Goal: Contribute content: Add original content to the website for others to see

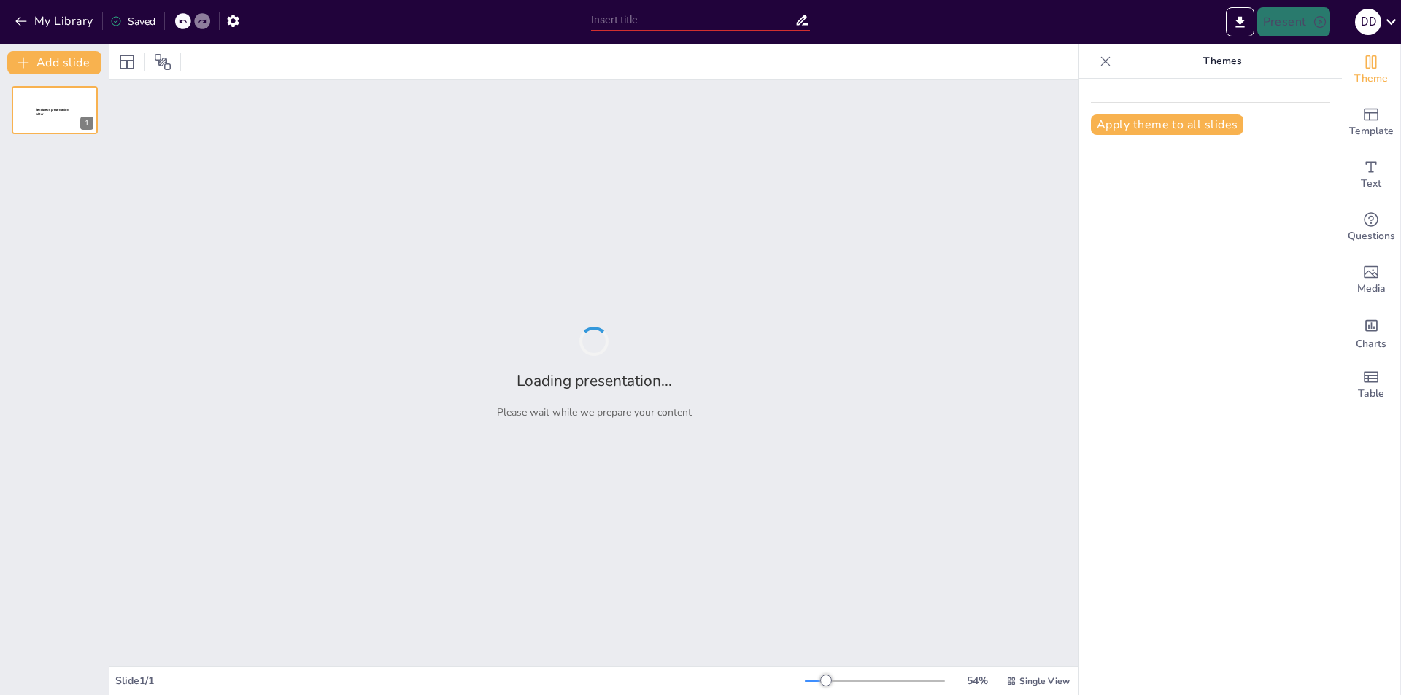
type input "[GEOGRAPHIC_DATA]: Die Hauptstadt [GEOGRAPHIC_DATA] im Überblick"
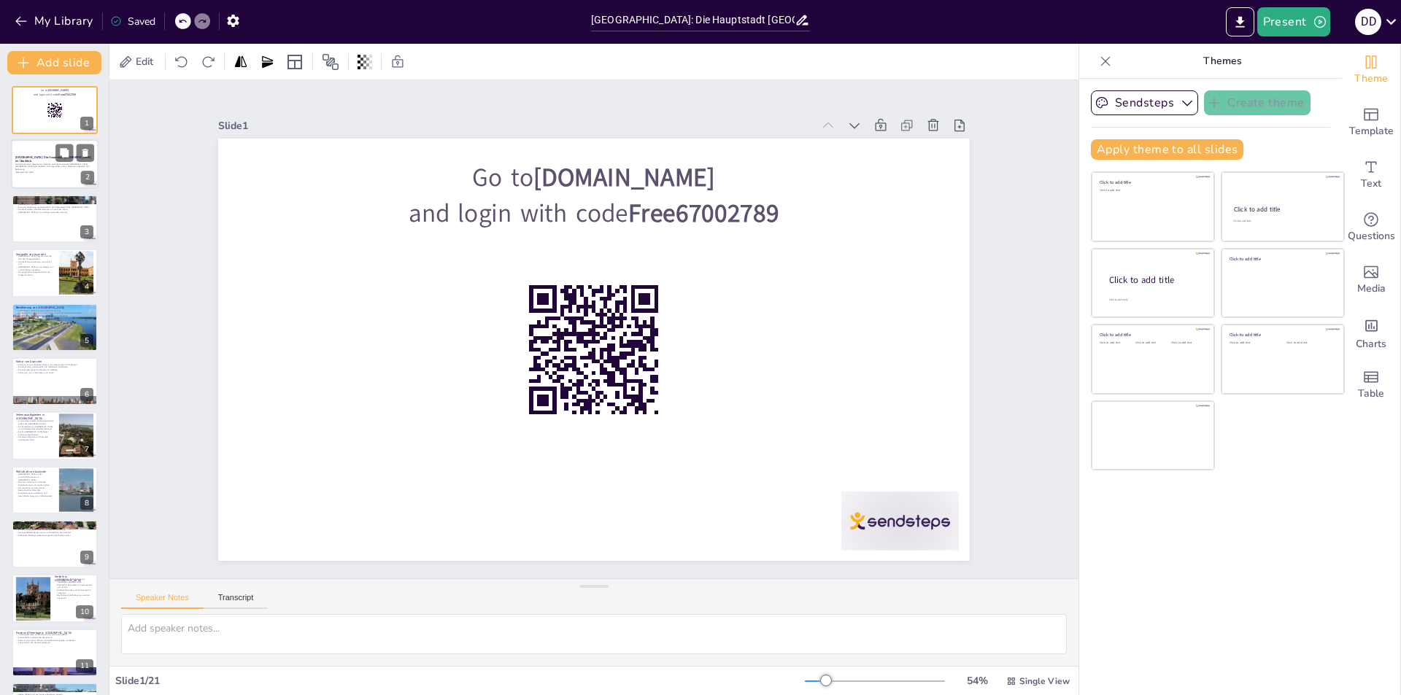
click at [48, 174] on div at bounding box center [55, 165] width 88 height 50
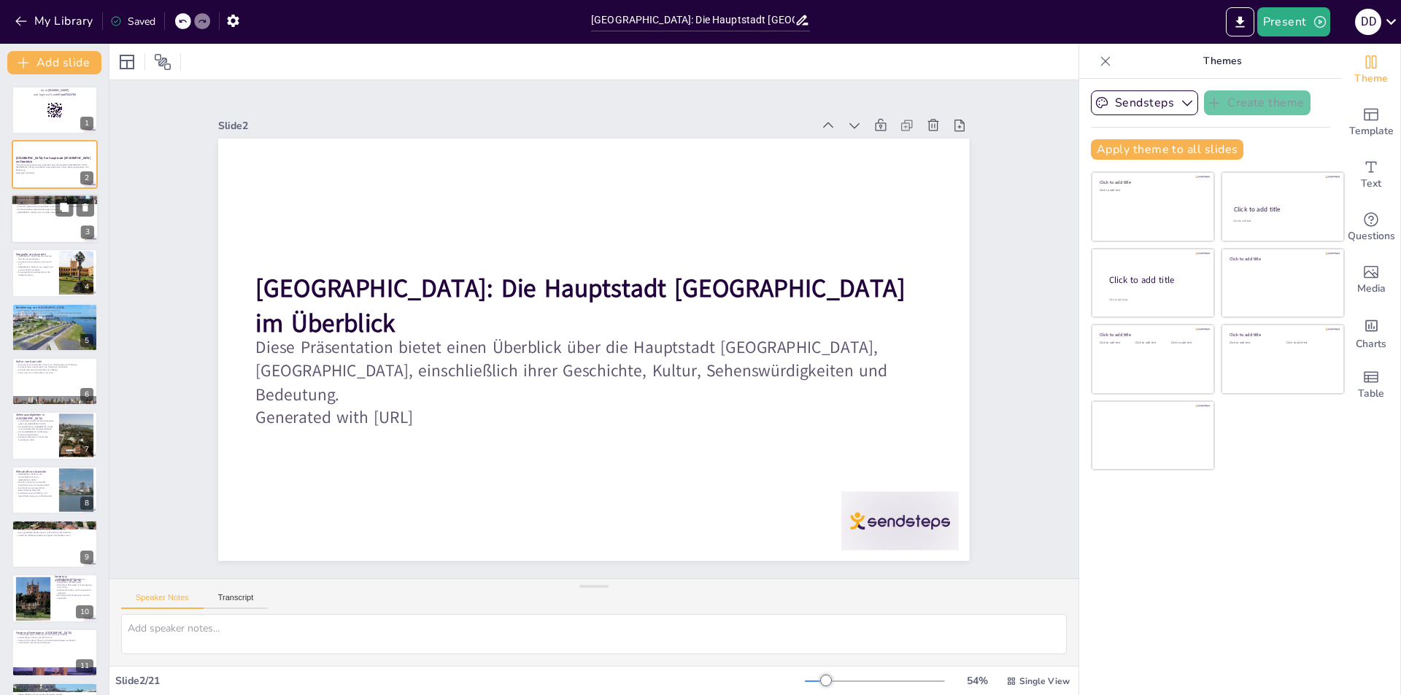
click at [44, 199] on p "Geschichte von Asunción" at bounding box center [54, 198] width 79 height 4
checkbox input "true"
type textarea "Die Gründung [GEOGRAPHIC_DATA] im Jahr 1537 ist ein bedeutendes Datum in der Ge…"
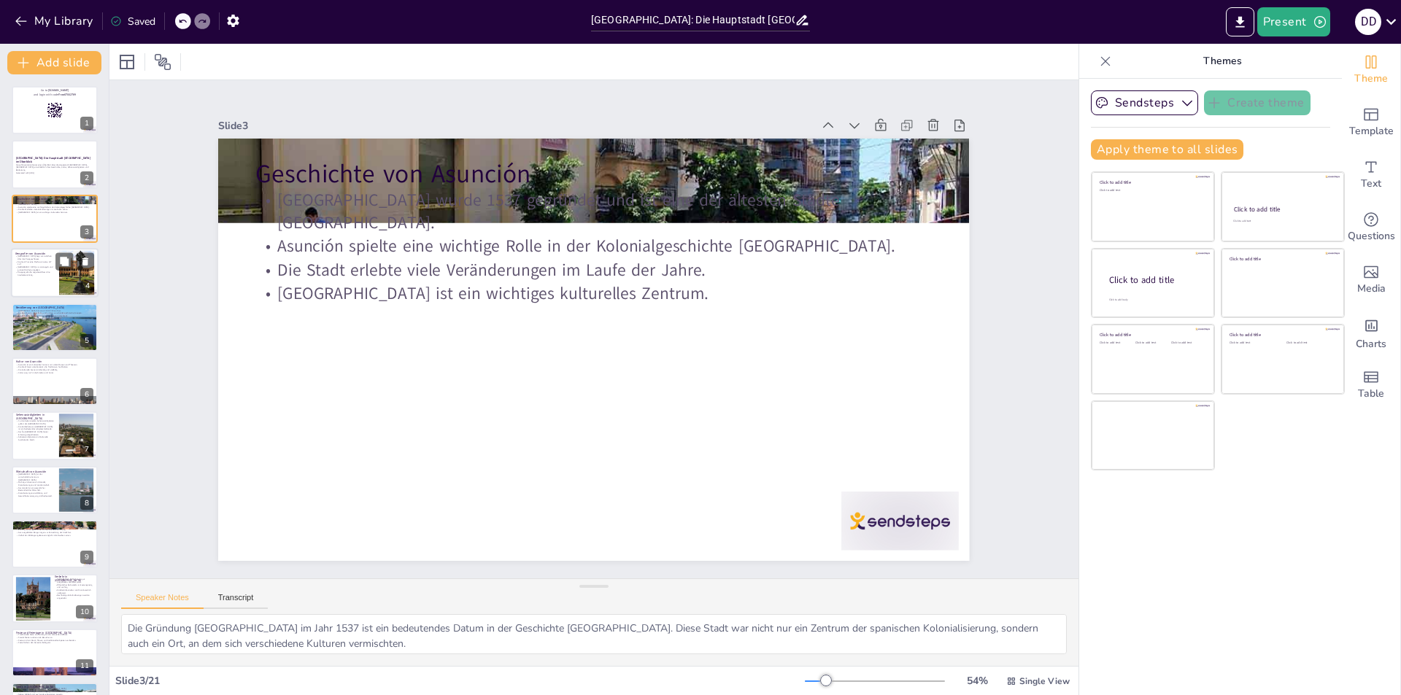
click at [59, 281] on div at bounding box center [76, 273] width 66 height 45
checkbox input "true"
type textarea "Die Lage am Paraguayfluss ist für [PERSON_NAME] Bedeutung, da sie den Zugang zu…"
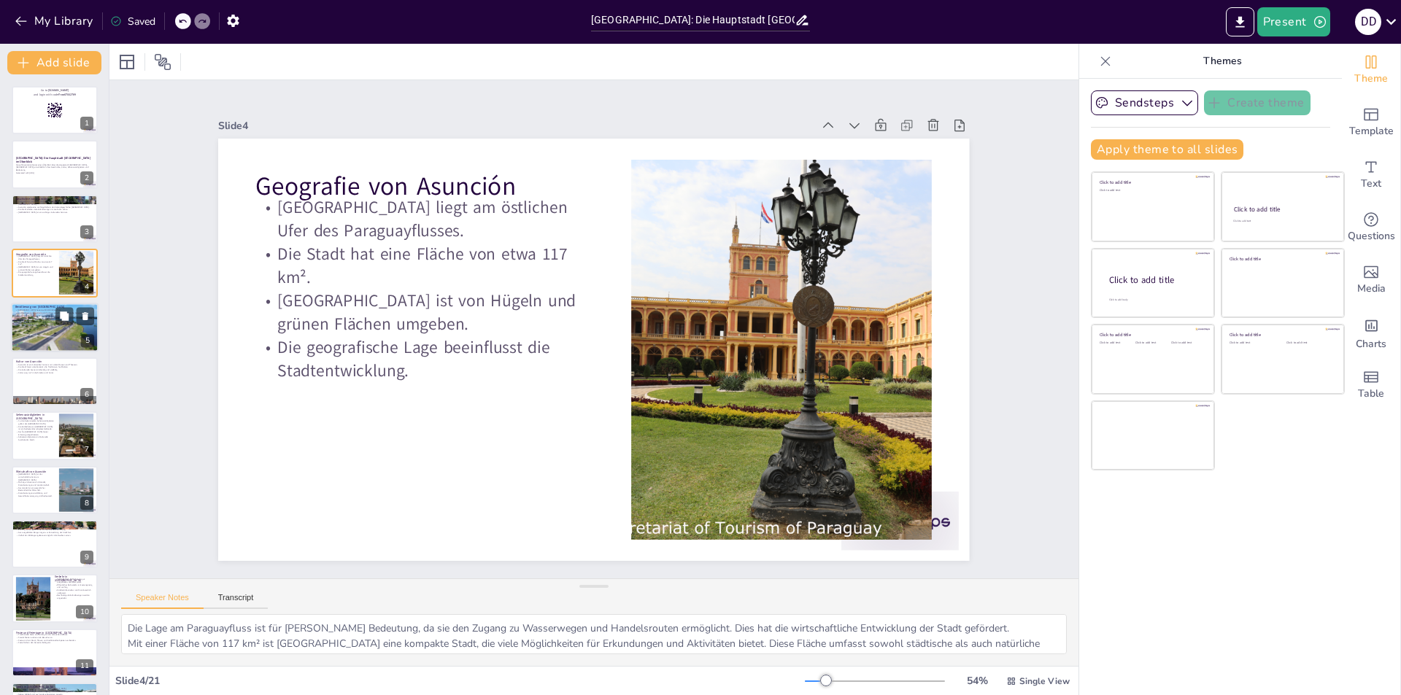
click at [28, 333] on div at bounding box center [55, 327] width 88 height 51
checkbox input "true"
type textarea "Mit einer Bevölkerung von etwa 500.000 Menschen ist [GEOGRAPHIC_DATA] eine lebe…"
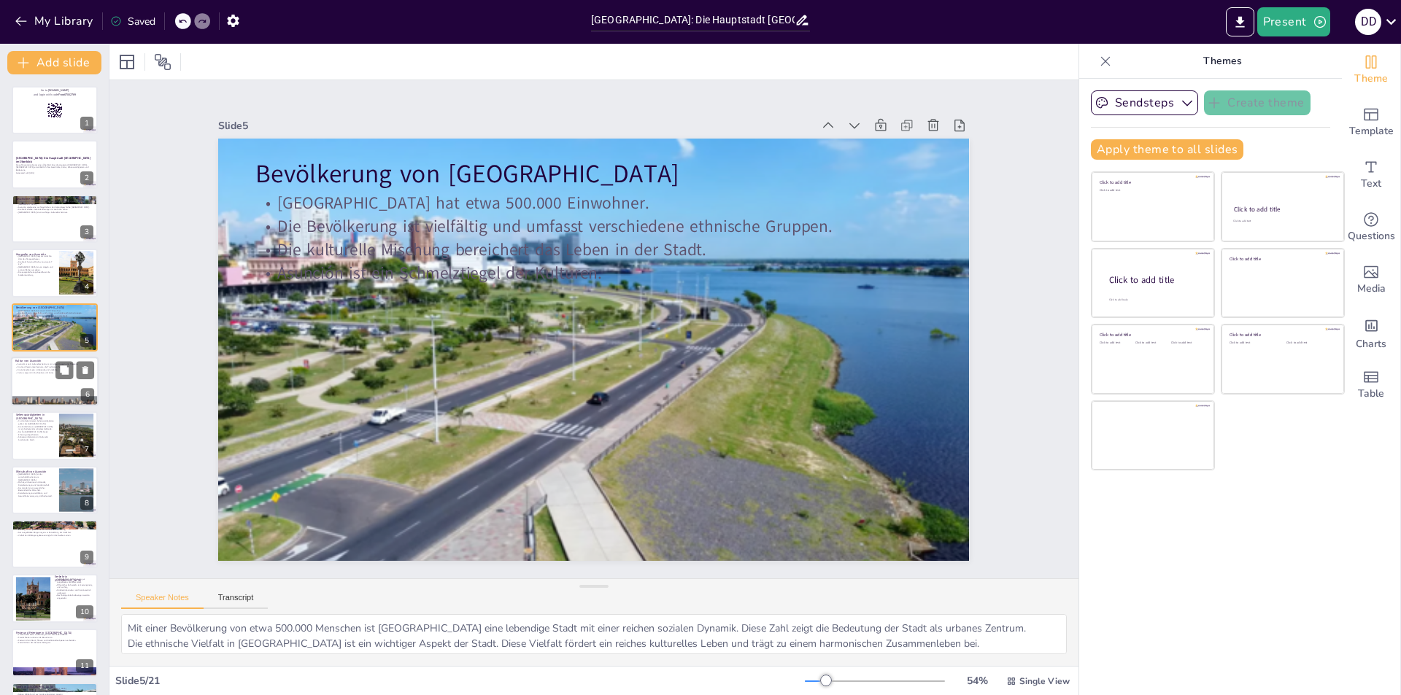
click at [39, 369] on p "Die kulturelle Szene ist lebendig und vielfältig." at bounding box center [54, 369] width 79 height 3
checkbox input "true"
type textarea "Als kulturelles Zentrum bietet [GEOGRAPHIC_DATA] eine Vielzahl von Museen und T…"
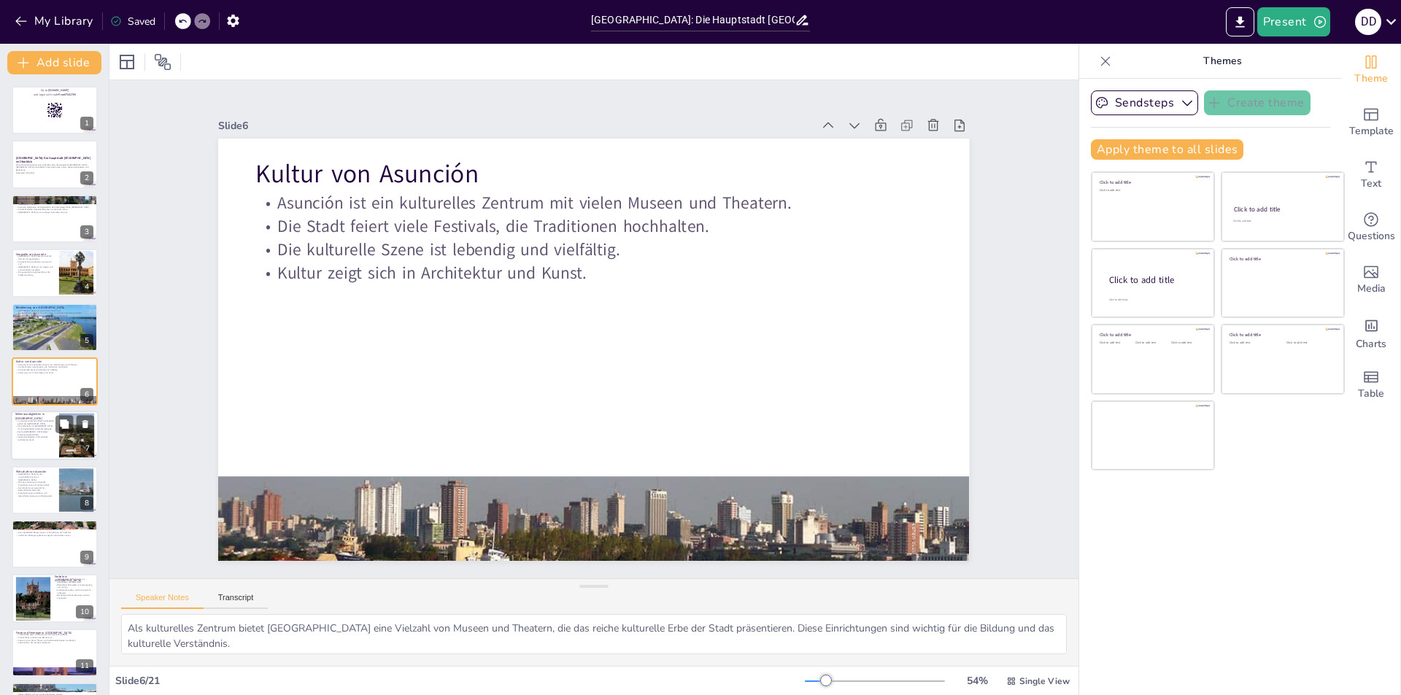
click at [38, 449] on div at bounding box center [55, 437] width 88 height 50
checkbox input "true"
type textarea "Der [GEOGRAPHIC_DATA] ist ein architektonisches Meisterwerk und das Regierungsg…"
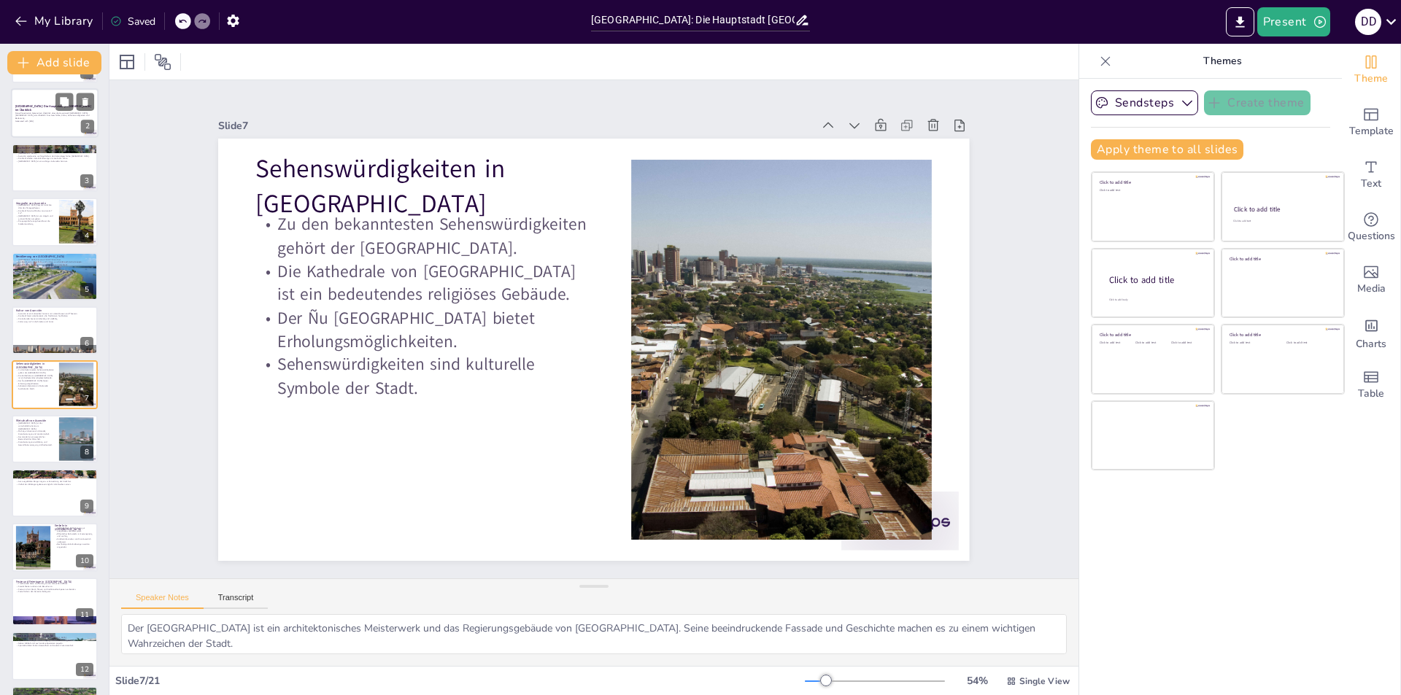
click at [54, 128] on div at bounding box center [55, 114] width 88 height 50
checkbox input "true"
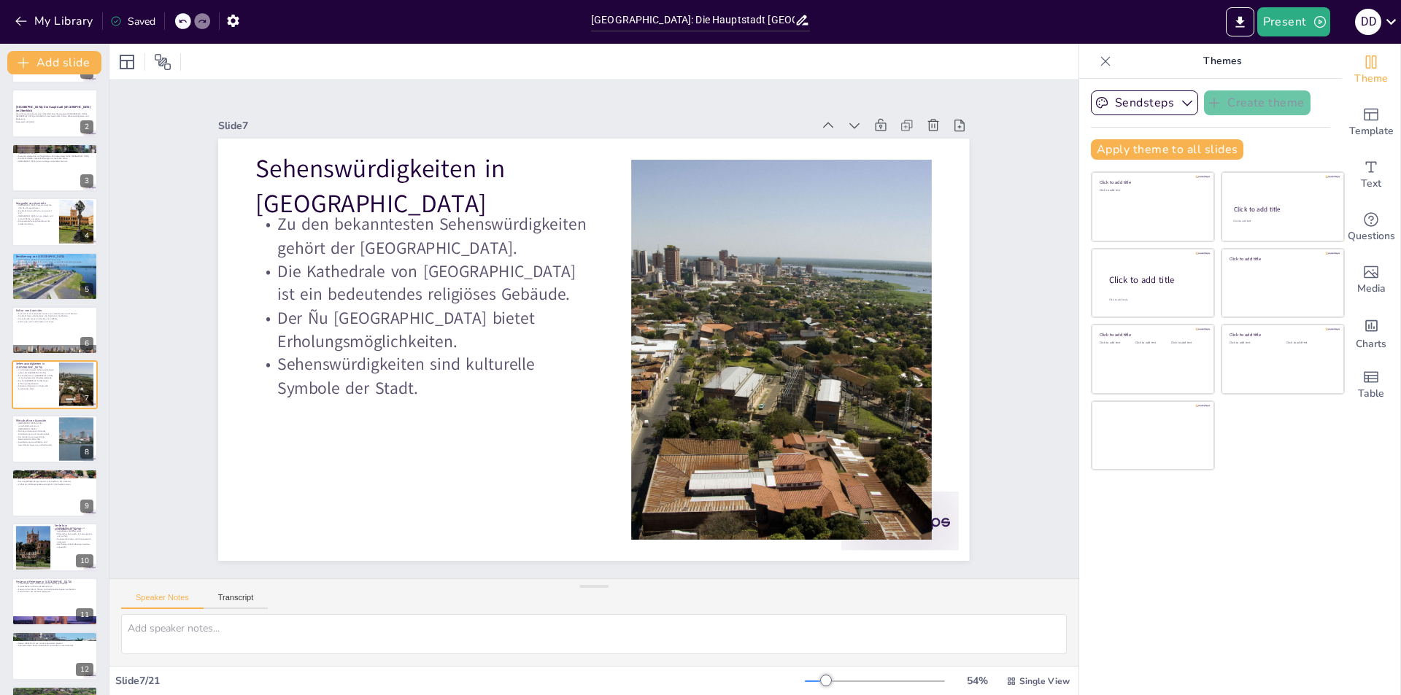
scroll to position [0, 0]
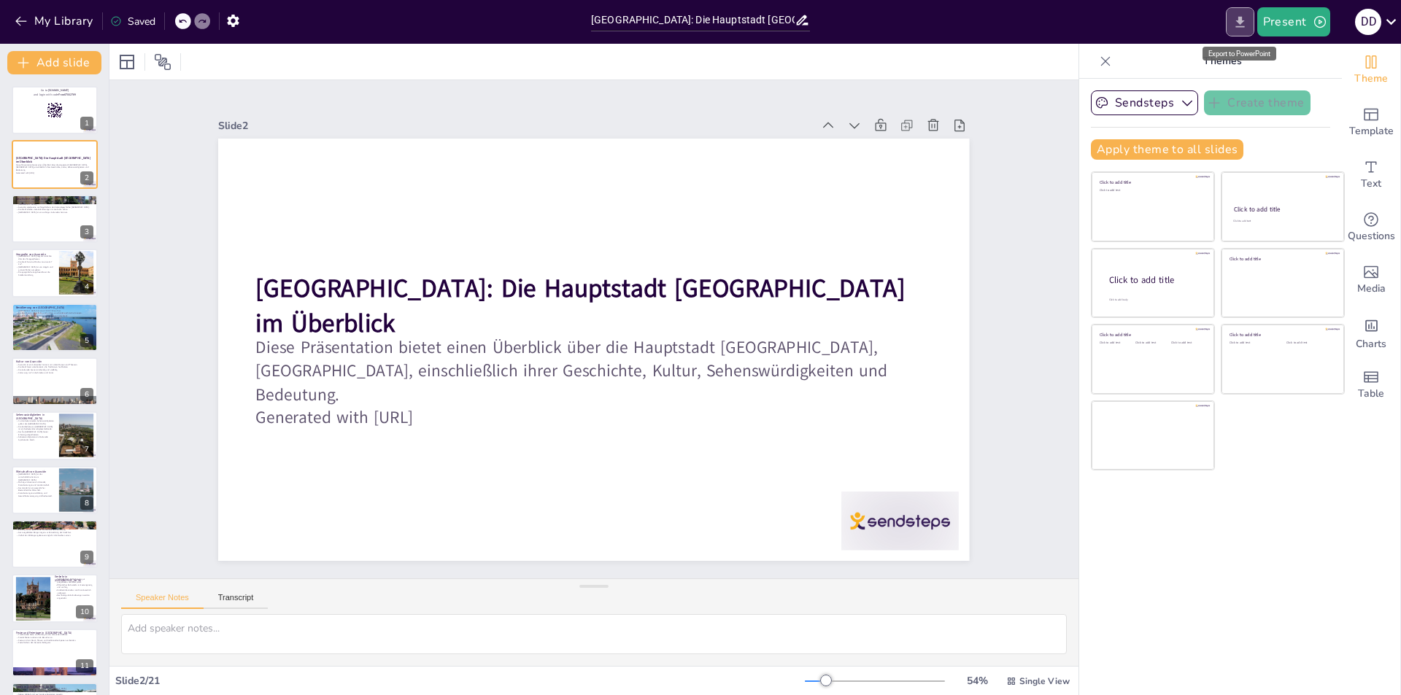
click at [1252, 31] on button "Export to PowerPoint" at bounding box center [1240, 21] width 28 height 29
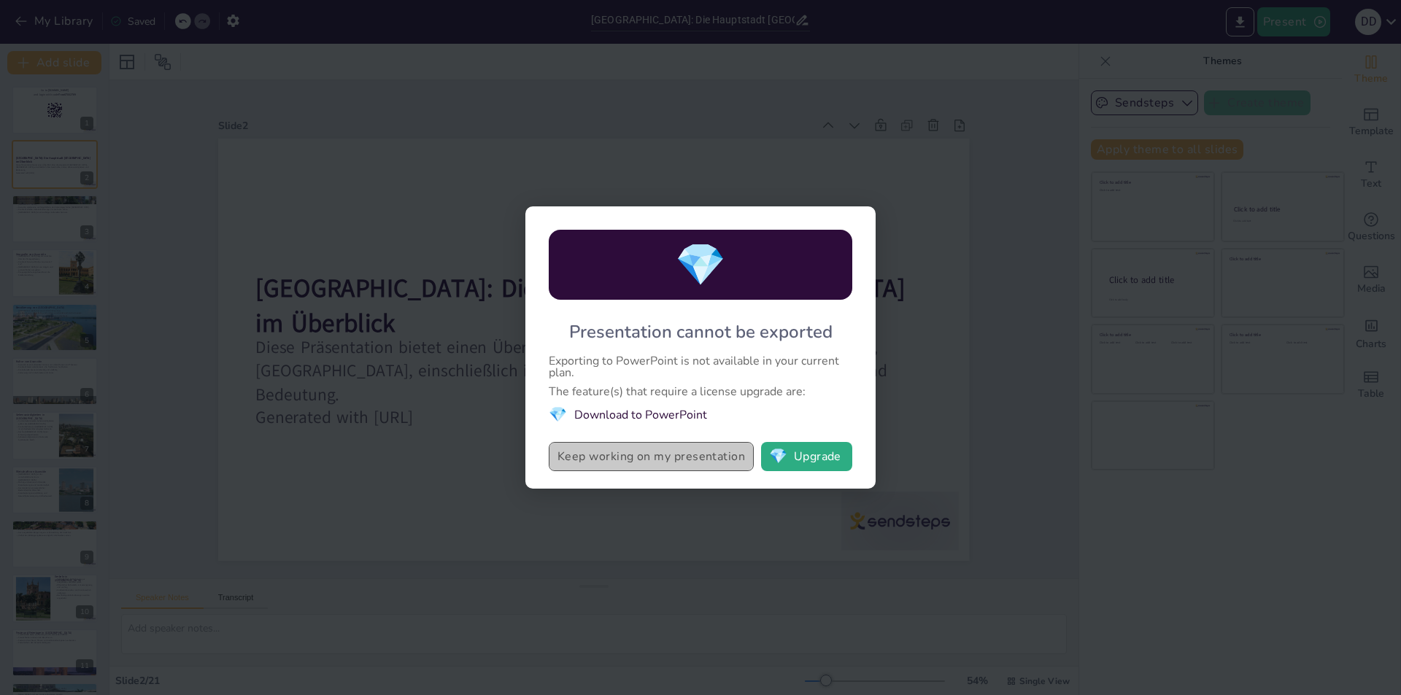
click at [640, 465] on button "Keep working on my presentation" at bounding box center [651, 456] width 205 height 29
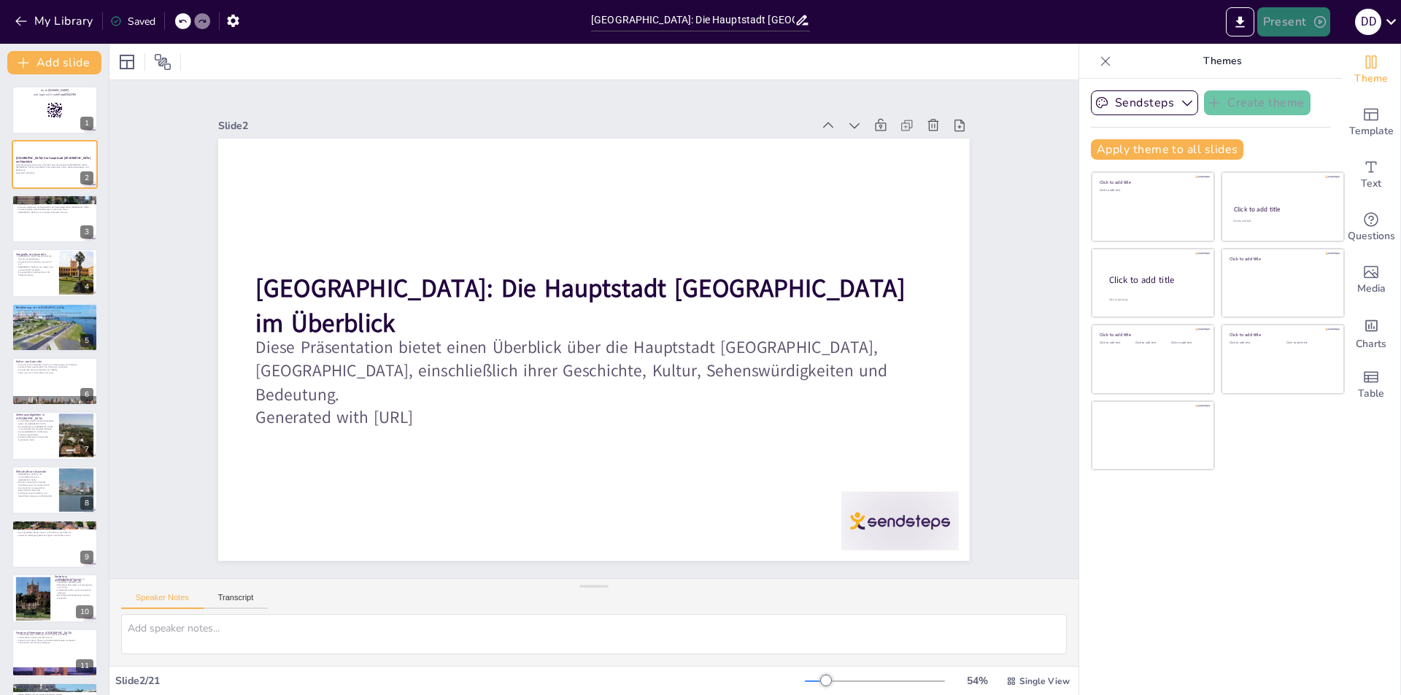
click at [1308, 23] on button "Present" at bounding box center [1293, 21] width 73 height 29
click at [1315, 90] on li "Play presentation" at bounding box center [1316, 89] width 115 height 23
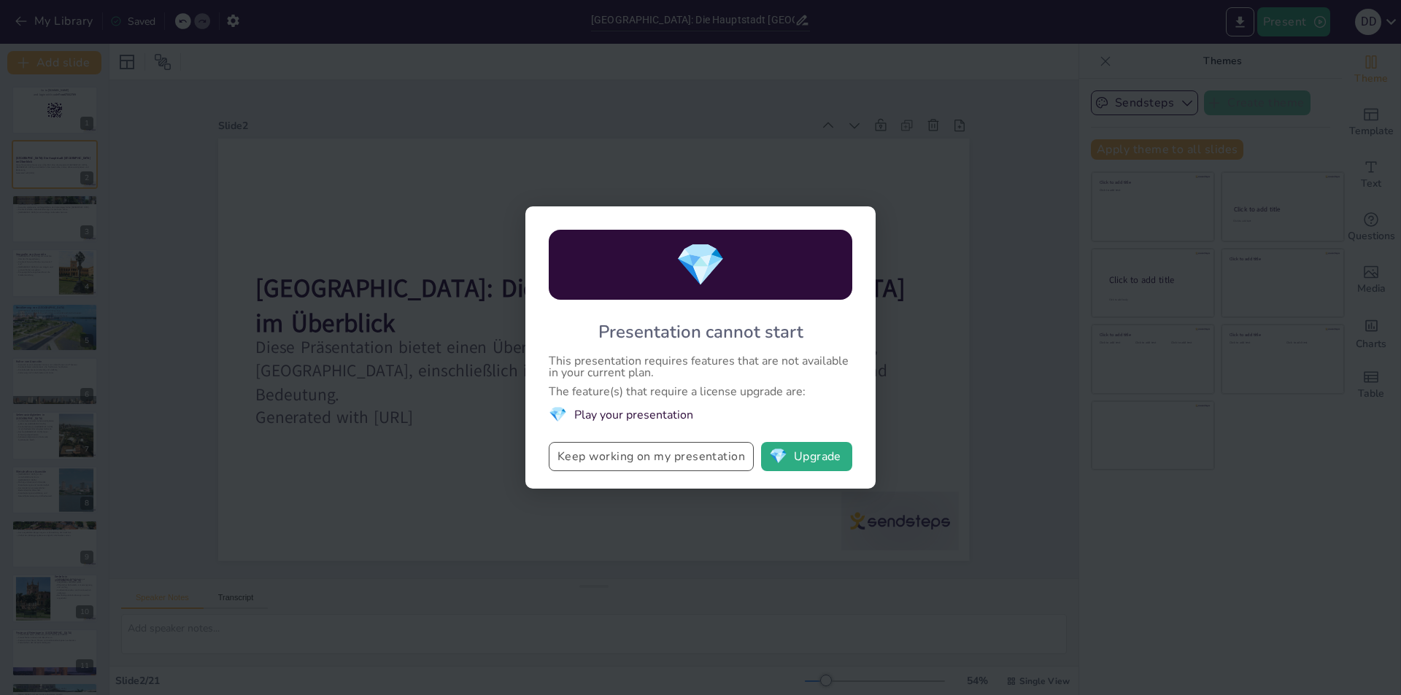
click at [627, 455] on button "Keep working on my presentation" at bounding box center [651, 456] width 205 height 29
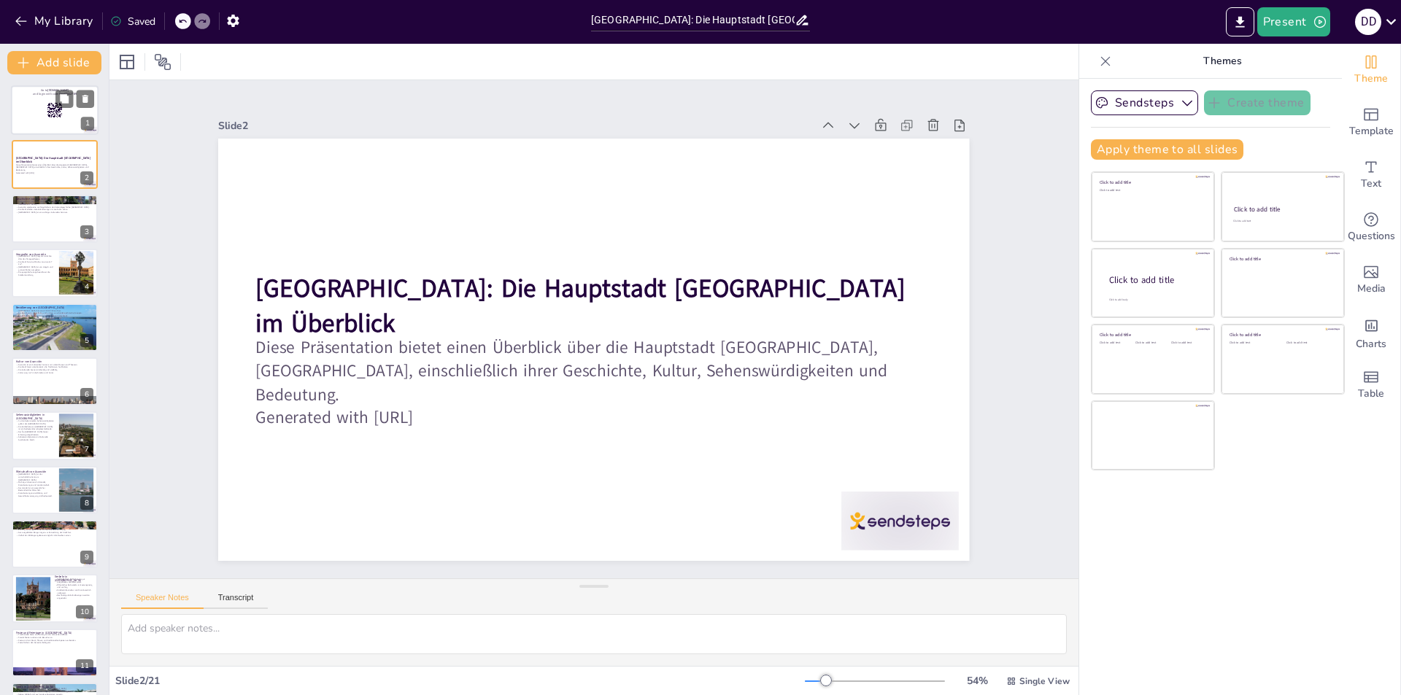
click at [50, 110] on rect at bounding box center [50, 110] width 1 height 1
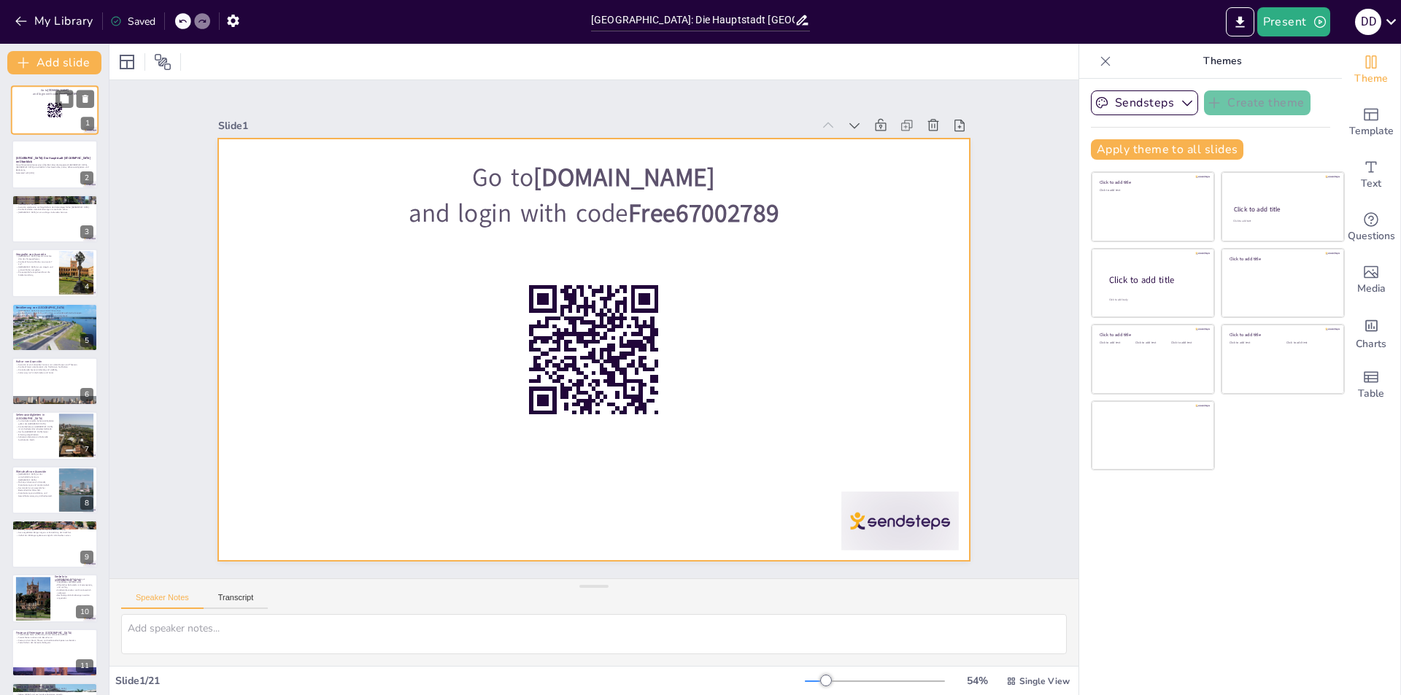
click at [69, 128] on div at bounding box center [55, 110] width 88 height 50
checkbox input "true"
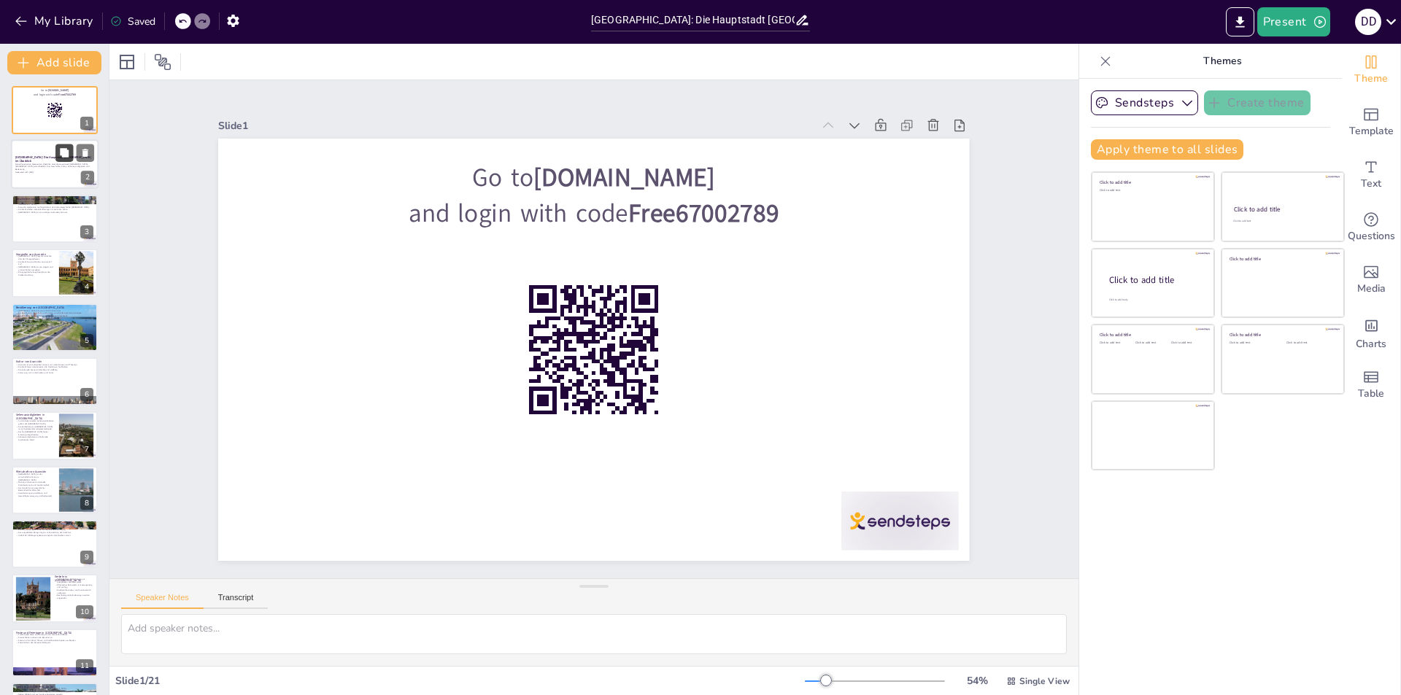
click at [70, 159] on button at bounding box center [64, 153] width 18 height 18
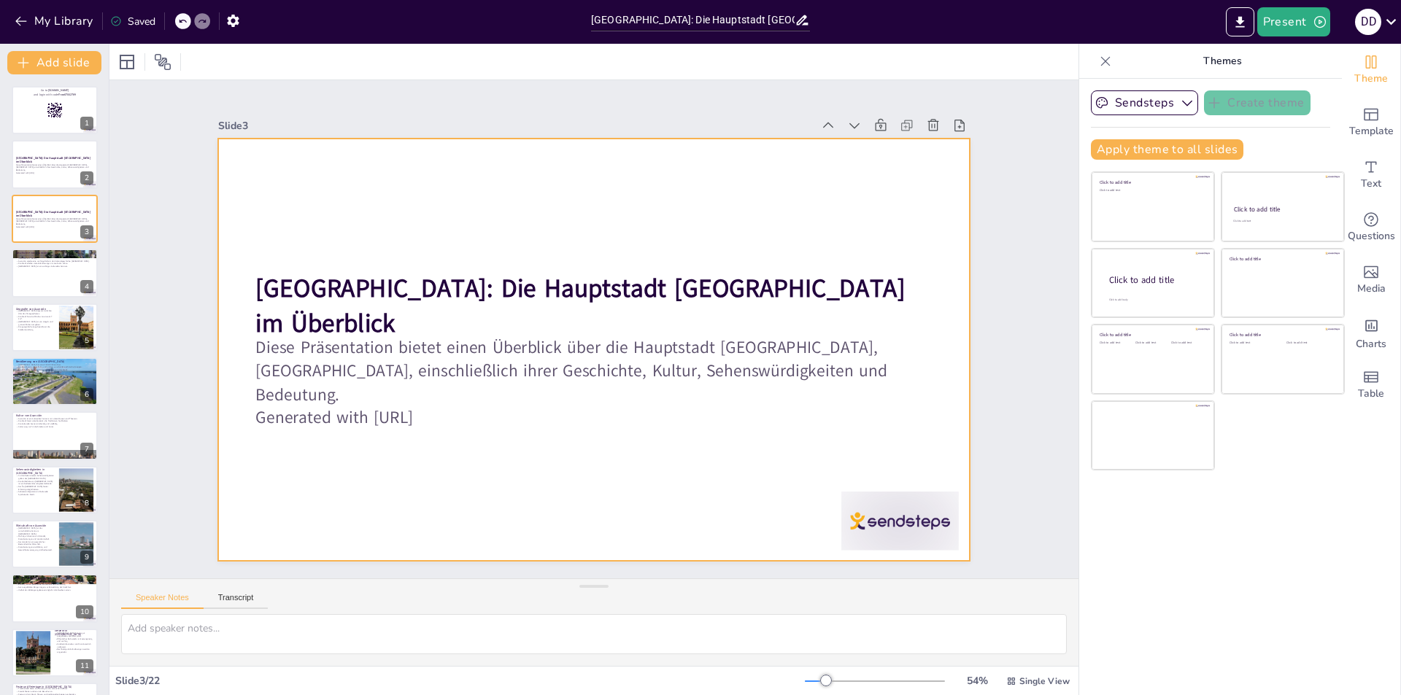
checkbox input "true"
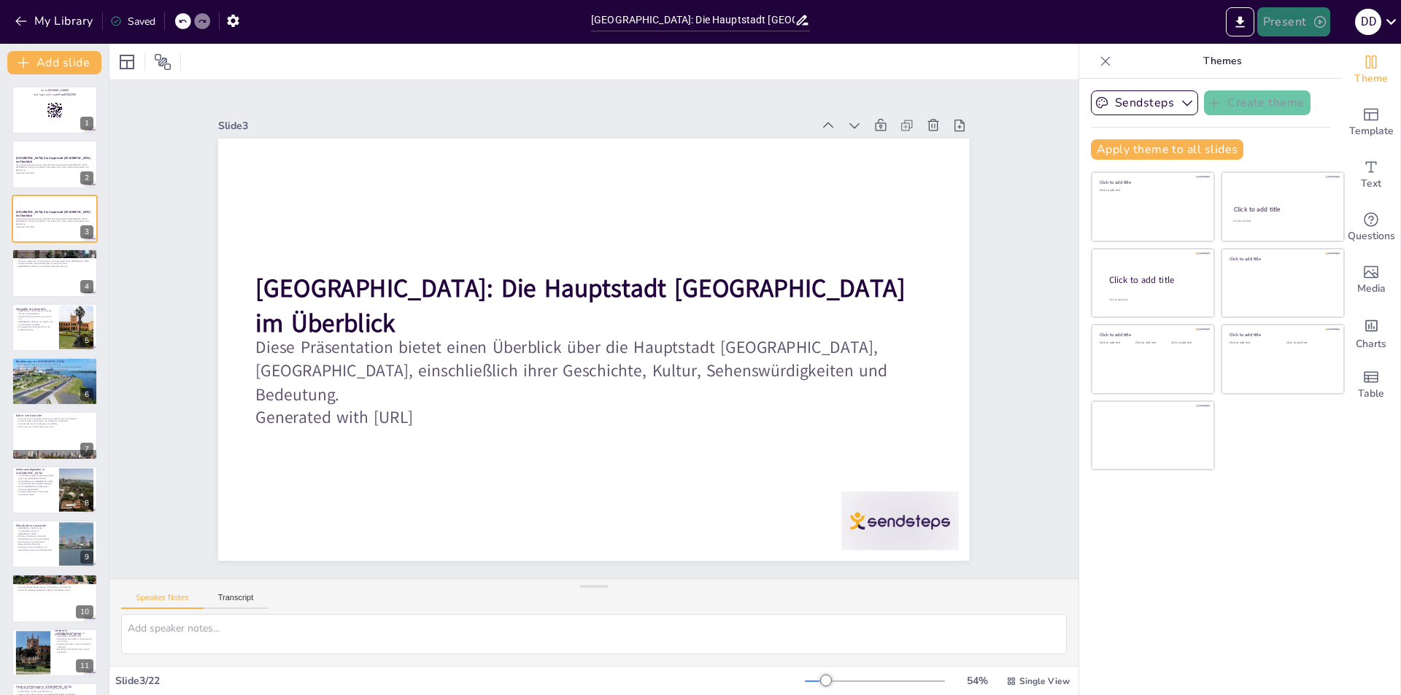
click at [1281, 20] on button "Present" at bounding box center [1293, 21] width 73 height 29
click at [1293, 62] on li "Preview presentation" at bounding box center [1316, 53] width 115 height 23
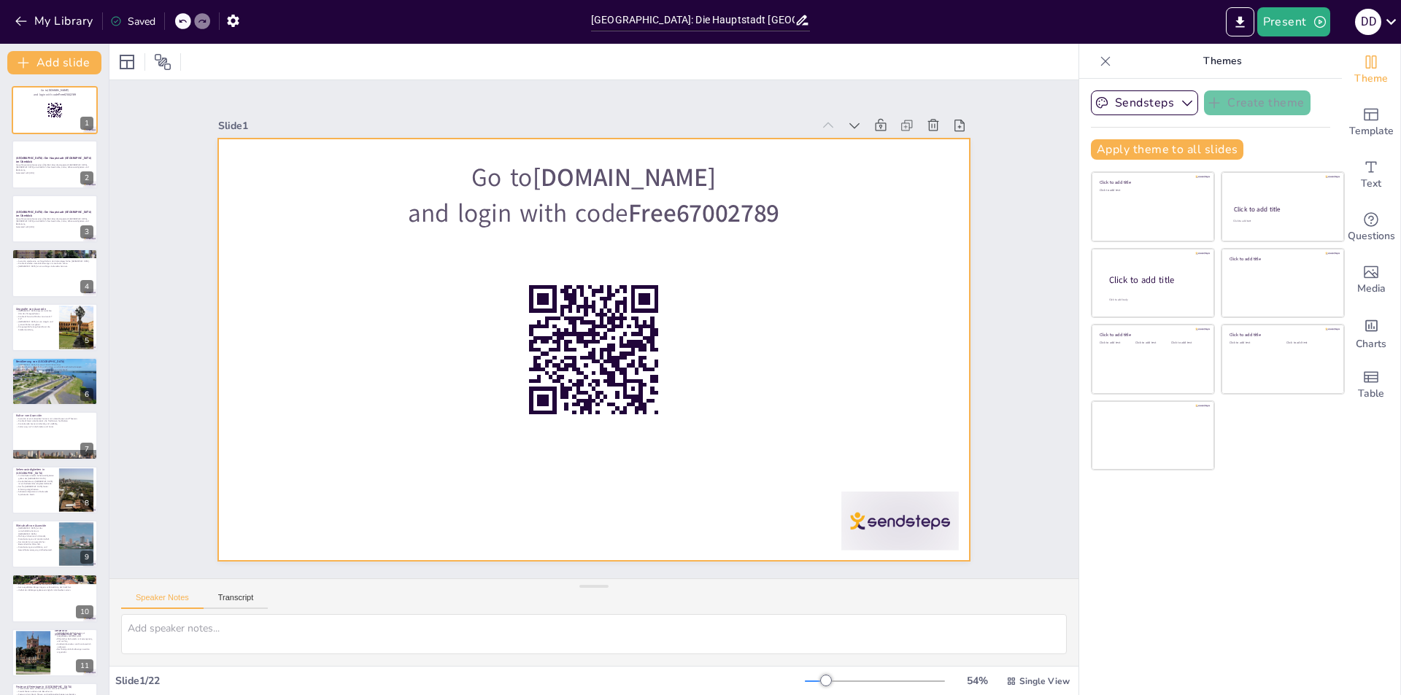
checkbox input "true"
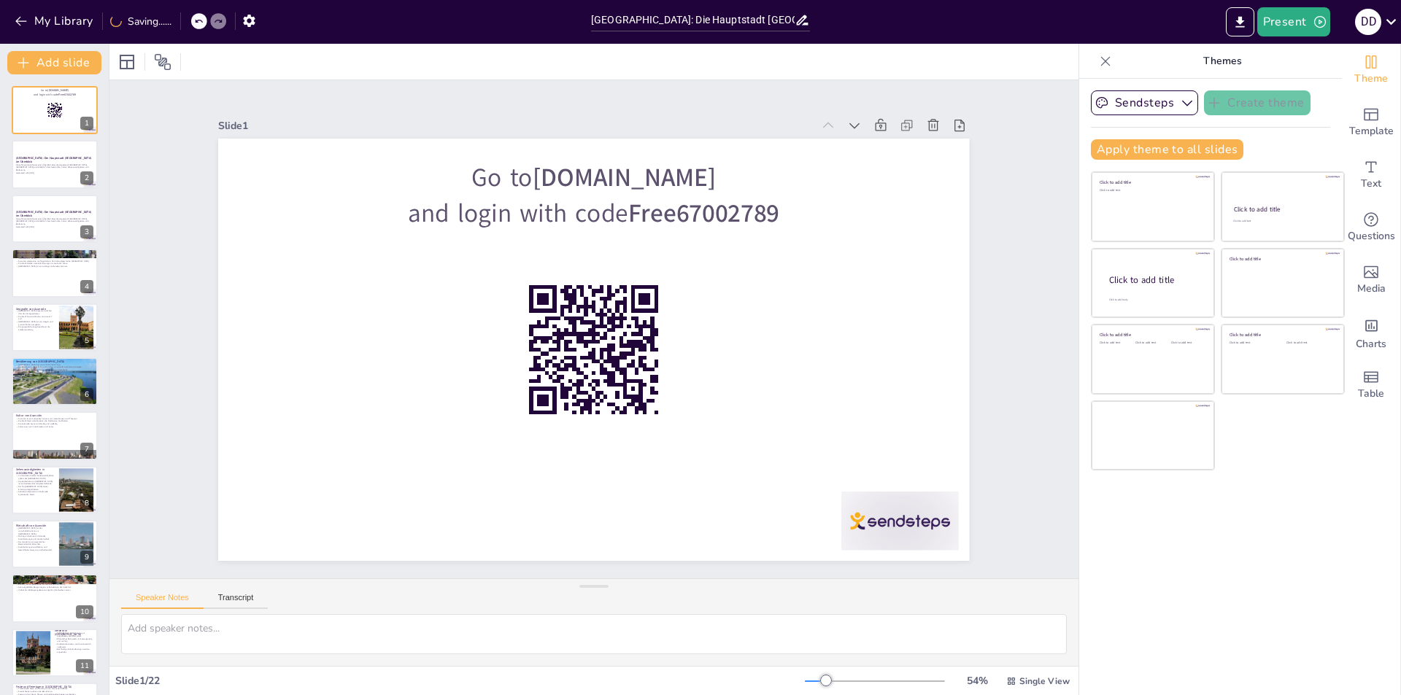
click at [1342, 28] on div "Present d d" at bounding box center [1109, 21] width 584 height 29
click at [1315, 23] on icon "button" at bounding box center [1320, 22] width 15 height 15
click at [1304, 57] on li "Preview presentation" at bounding box center [1316, 53] width 115 height 23
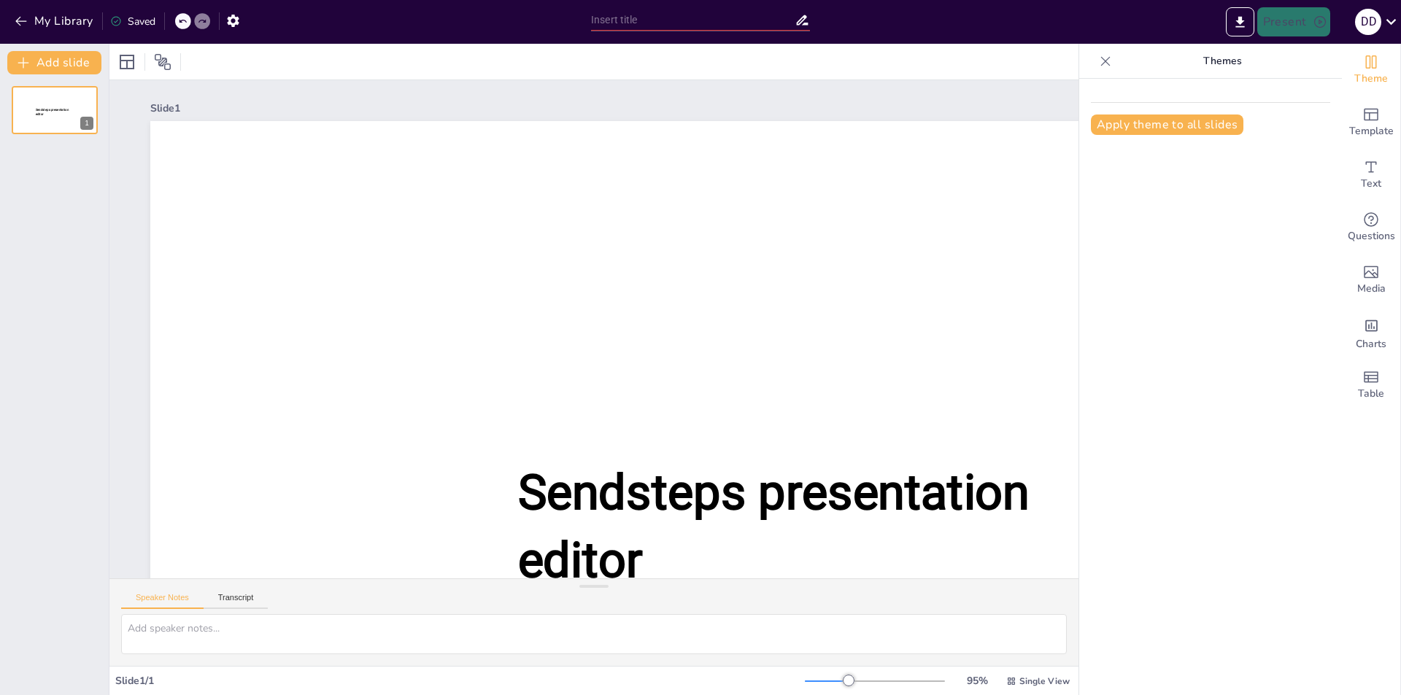
type input "[GEOGRAPHIC_DATA]: Die Hauptstadt [GEOGRAPHIC_DATA] im Überblick"
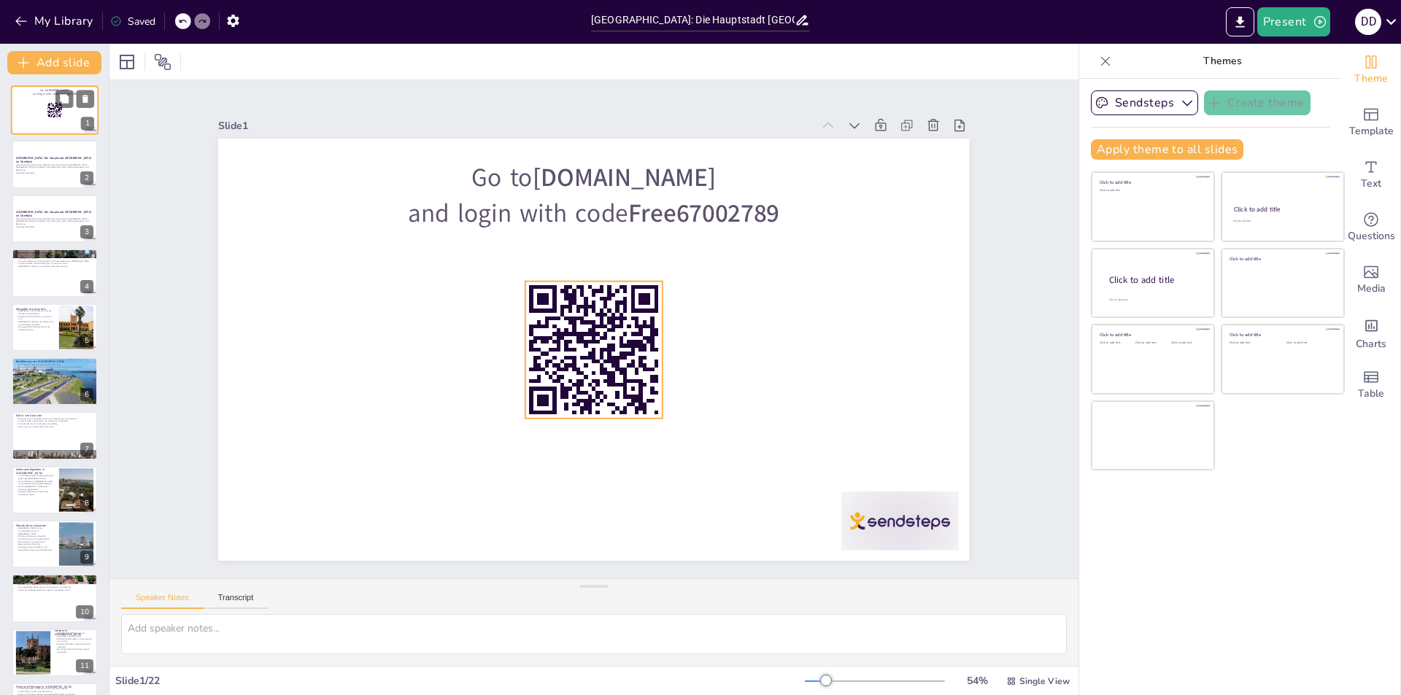
checkbox input "true"
click at [84, 97] on icon at bounding box center [85, 99] width 6 height 8
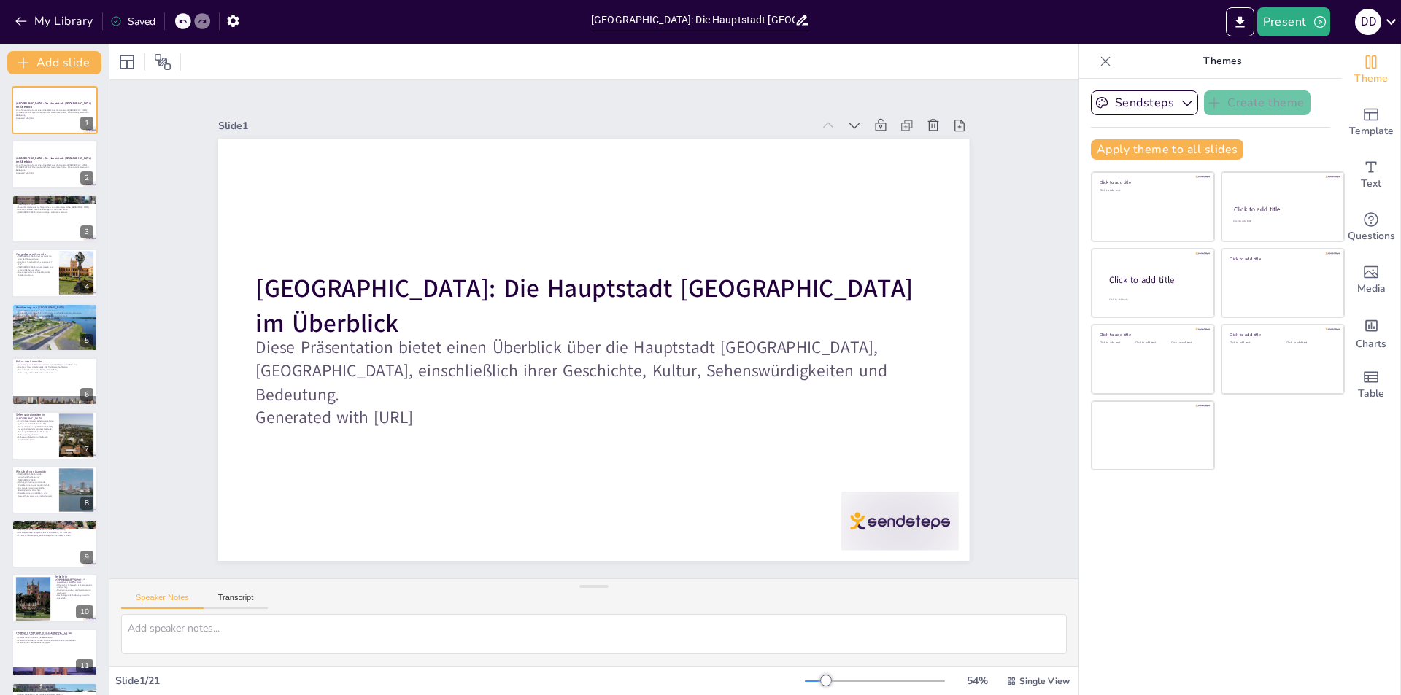
click at [1100, 61] on icon at bounding box center [1105, 61] width 15 height 15
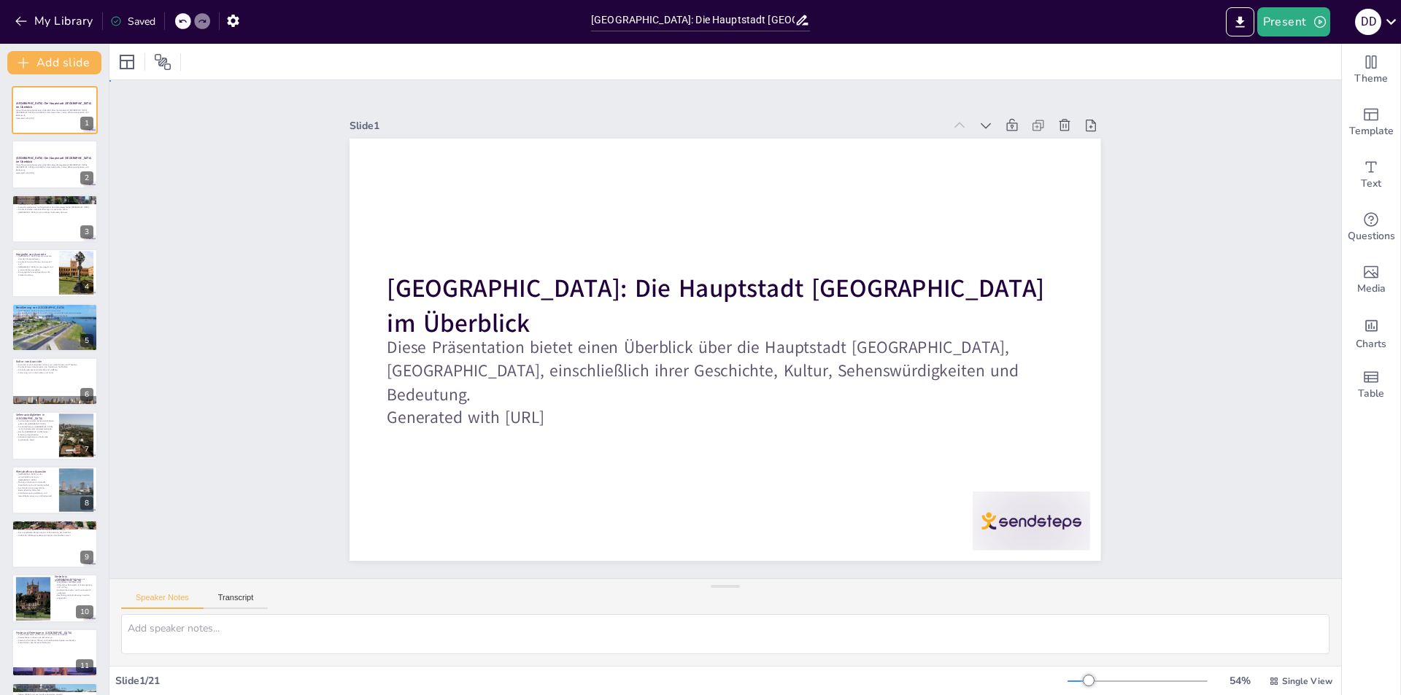
click at [288, 286] on div "Slide 1 Asunción: Die Hauptstadt Paraguays im Überblick Diese Präsentation biet…" at bounding box center [725, 329] width 1232 height 498
checkbox input "true"
click at [72, 157] on button at bounding box center [64, 153] width 18 height 18
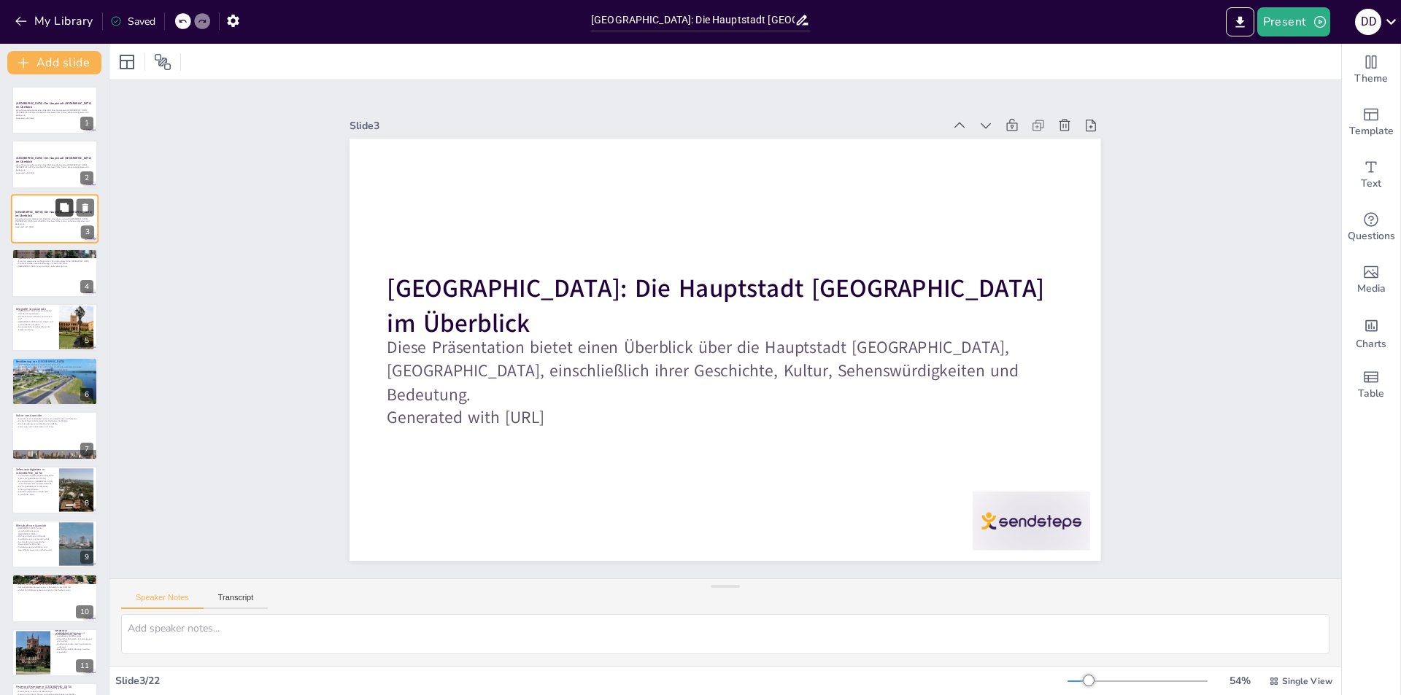
checkbox input "true"
click at [61, 215] on button at bounding box center [64, 207] width 18 height 18
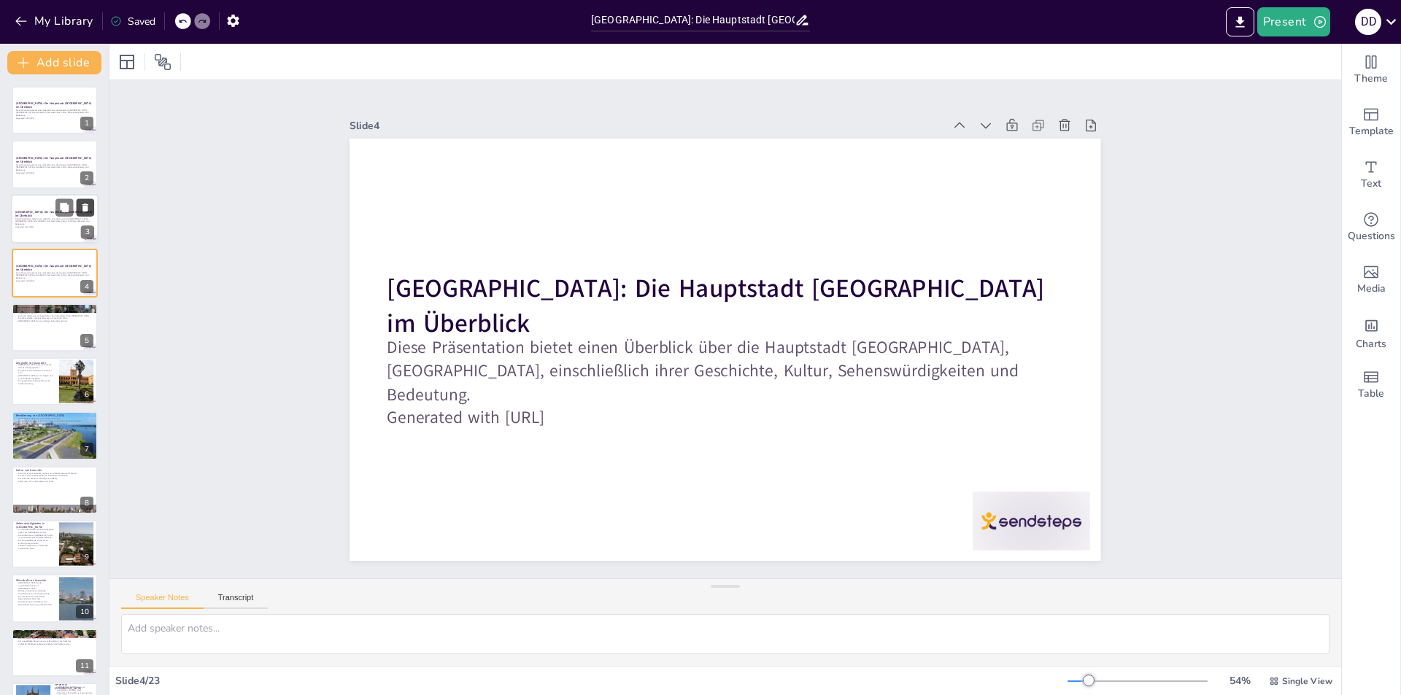
checkbox input "true"
click at [88, 210] on icon at bounding box center [85, 208] width 6 height 8
type textarea "Die Gründung [GEOGRAPHIC_DATA] im Jahr 1537 ist ein bedeutendes Datum in der Ge…"
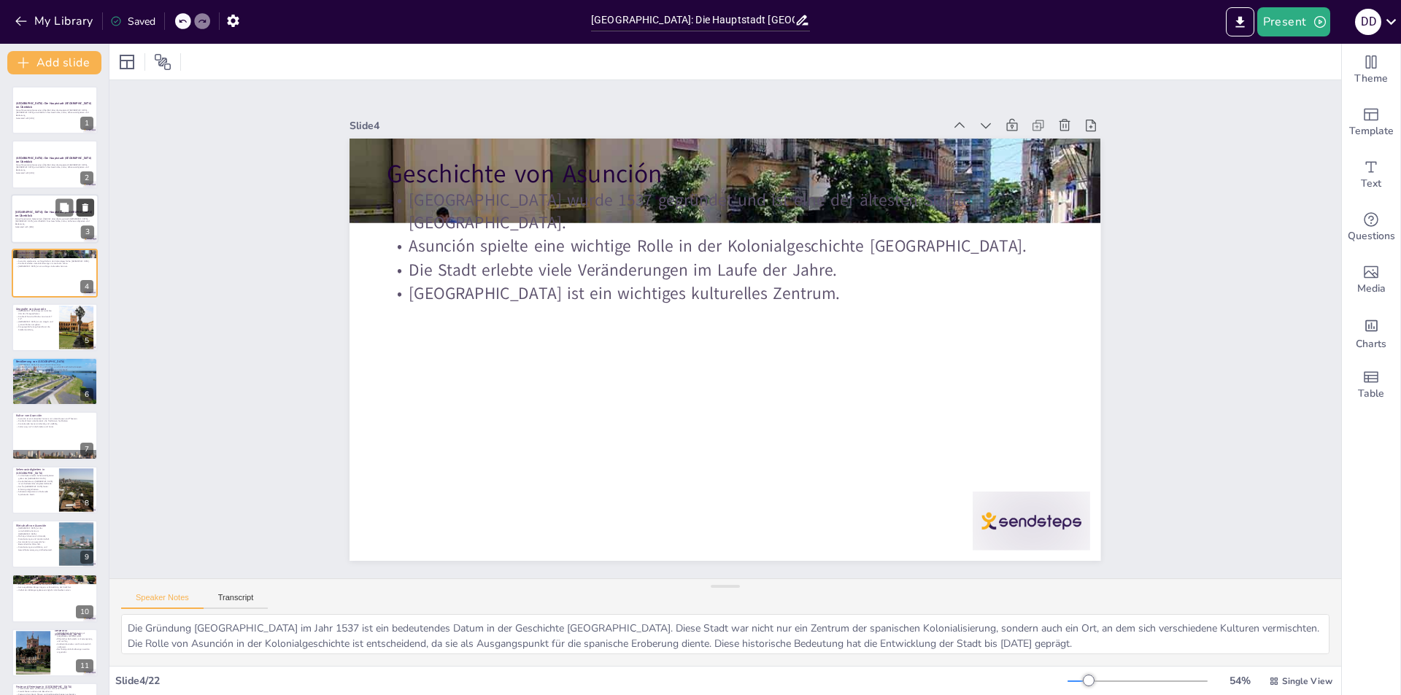
checkbox input "true"
click at [84, 210] on icon at bounding box center [85, 208] width 6 height 8
type textarea "Die Lage am Paraguayfluss ist für [PERSON_NAME] Bedeutung, da sie den Zugang zu…"
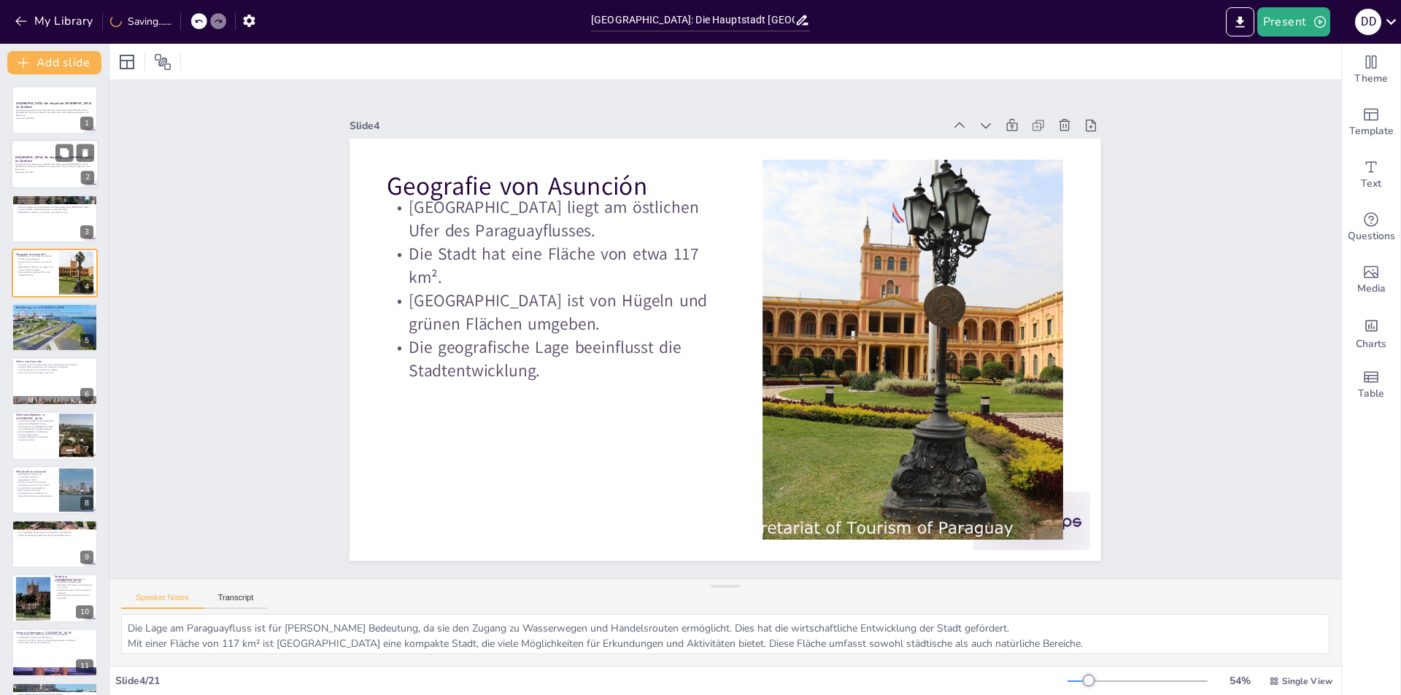
checkbox input "true"
click at [34, 181] on div at bounding box center [55, 165] width 88 height 50
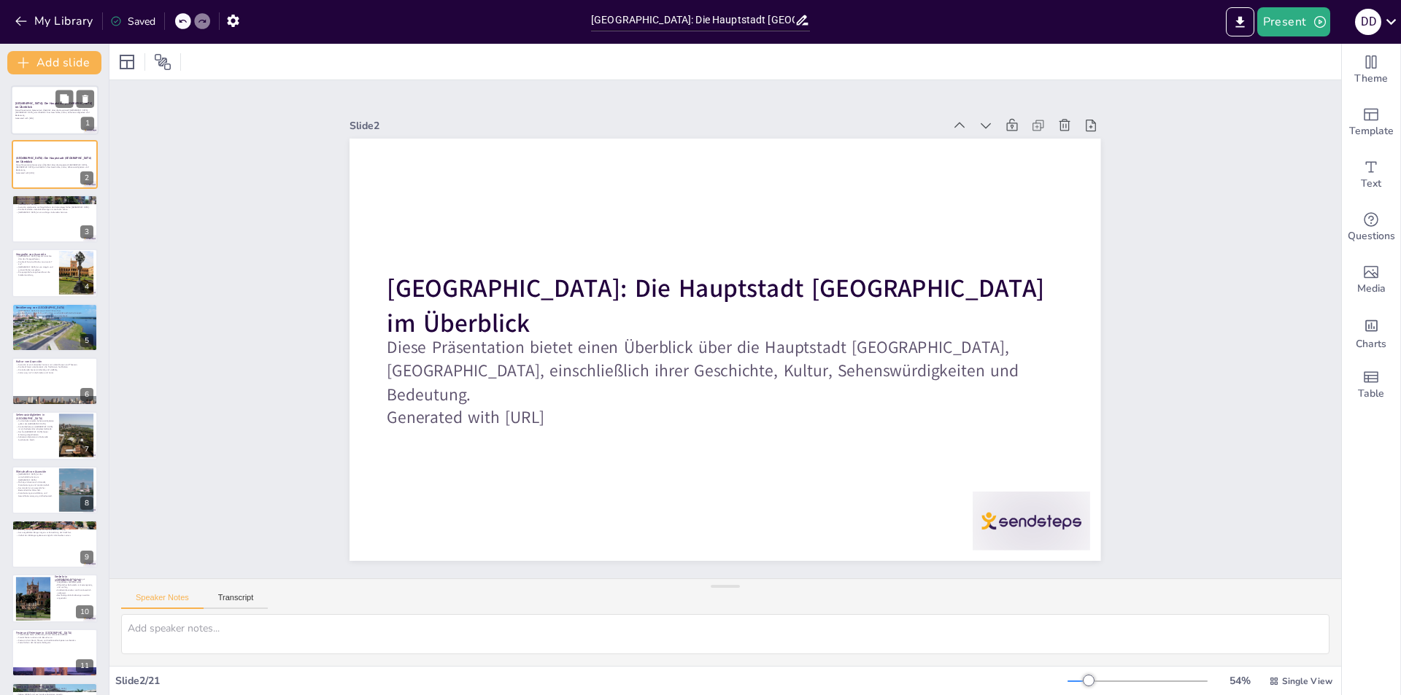
click at [50, 124] on div at bounding box center [55, 110] width 88 height 50
checkbox input "true"
click at [88, 104] on icon at bounding box center [85, 99] width 10 height 10
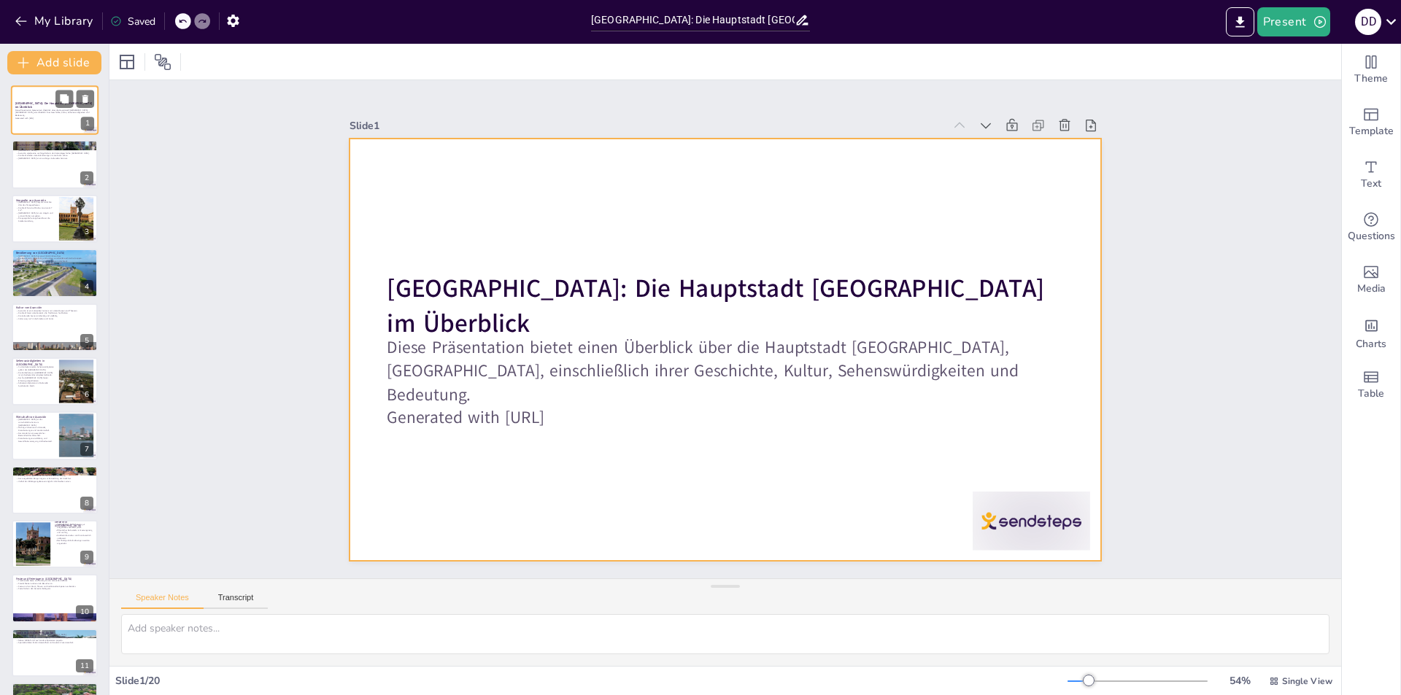
click at [69, 131] on div at bounding box center [55, 110] width 88 height 50
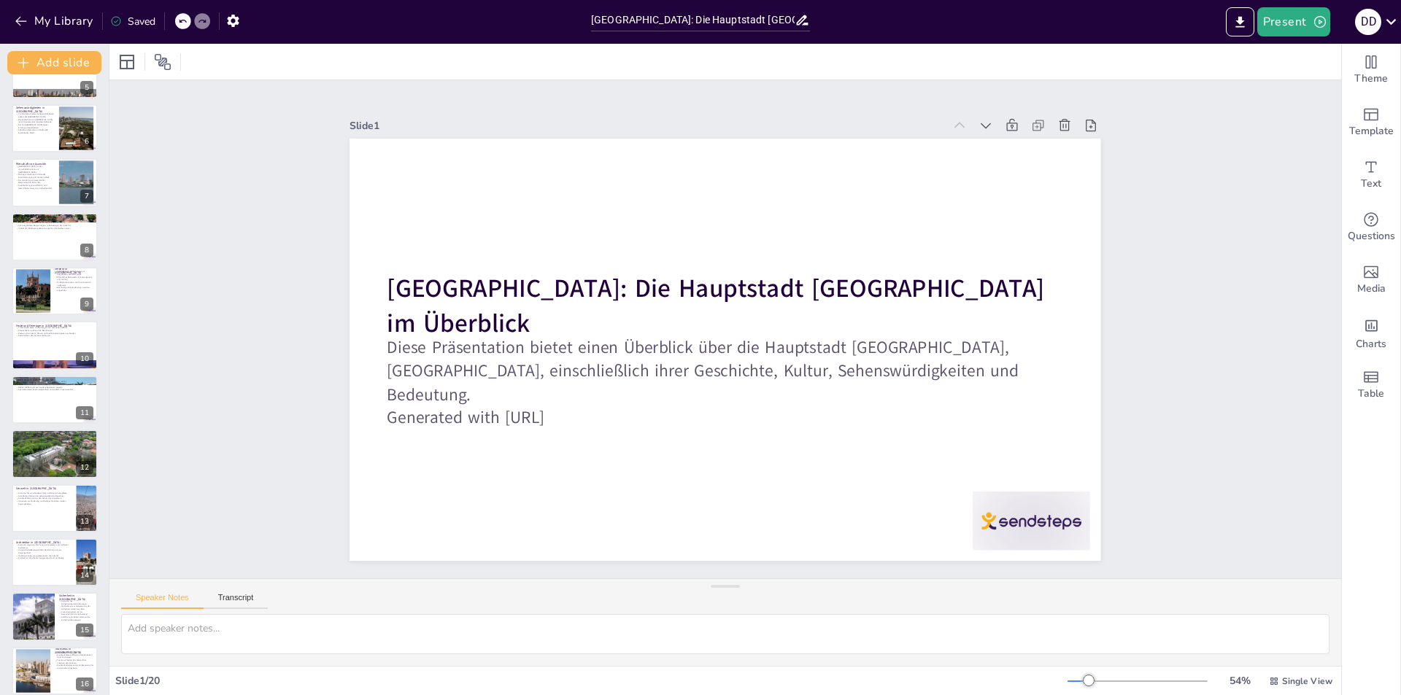
scroll to position [191, 0]
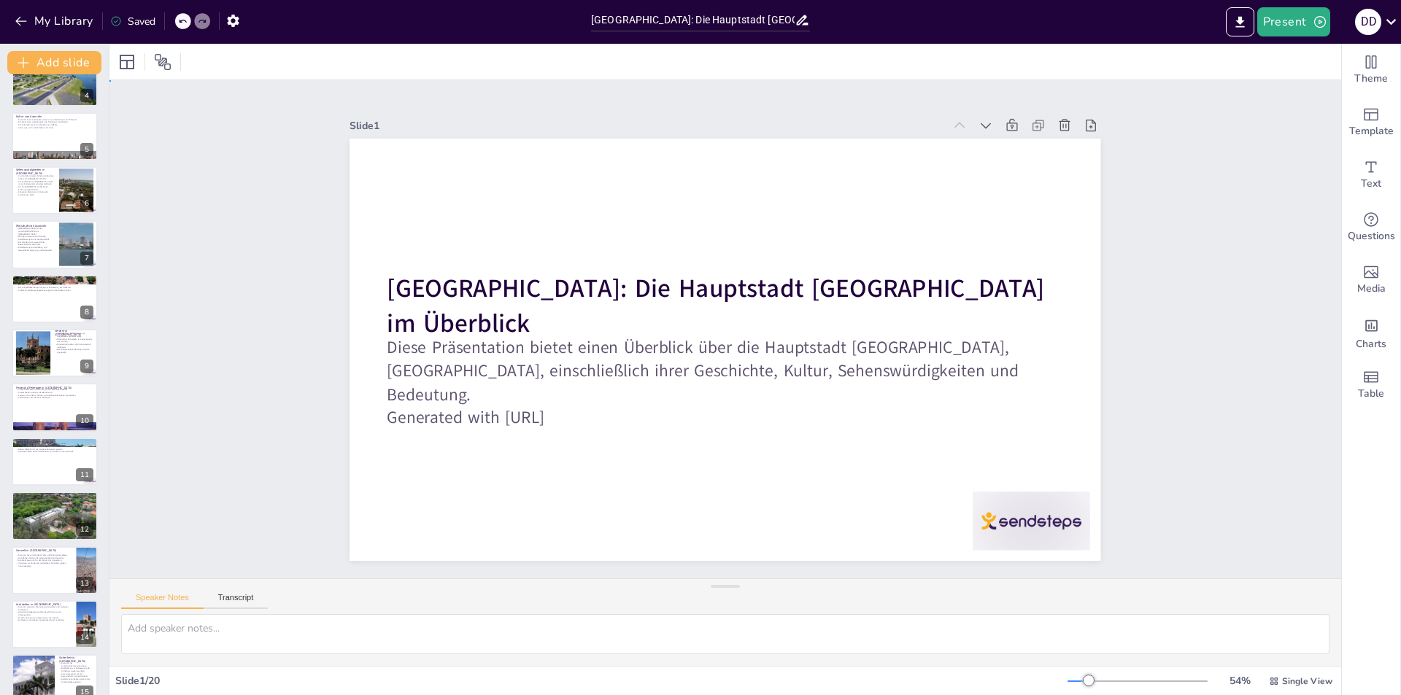
click at [206, 315] on div "Slide 1 Asunción: Die Hauptstadt Paraguays im Überblick Diese Präsentation biet…" at bounding box center [725, 329] width 1232 height 498
click at [107, 379] on div at bounding box center [109, 370] width 6 height 652
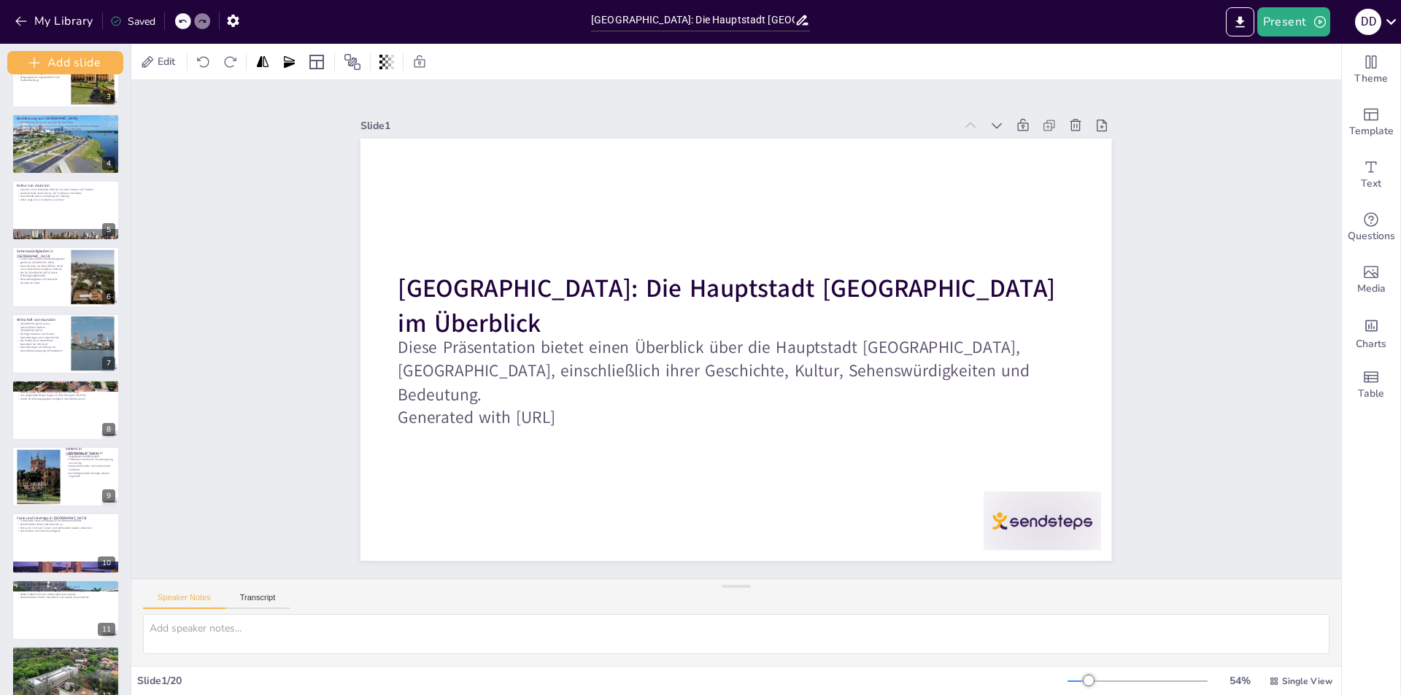
drag, startPoint x: 107, startPoint y: 401, endPoint x: 7, endPoint y: 447, distance: 110.7
click at [7, 447] on div "Add slide Asunción: Die Hauptstadt Paraguays im Überblick Diese Präsentation bi…" at bounding box center [65, 370] width 131 height 652
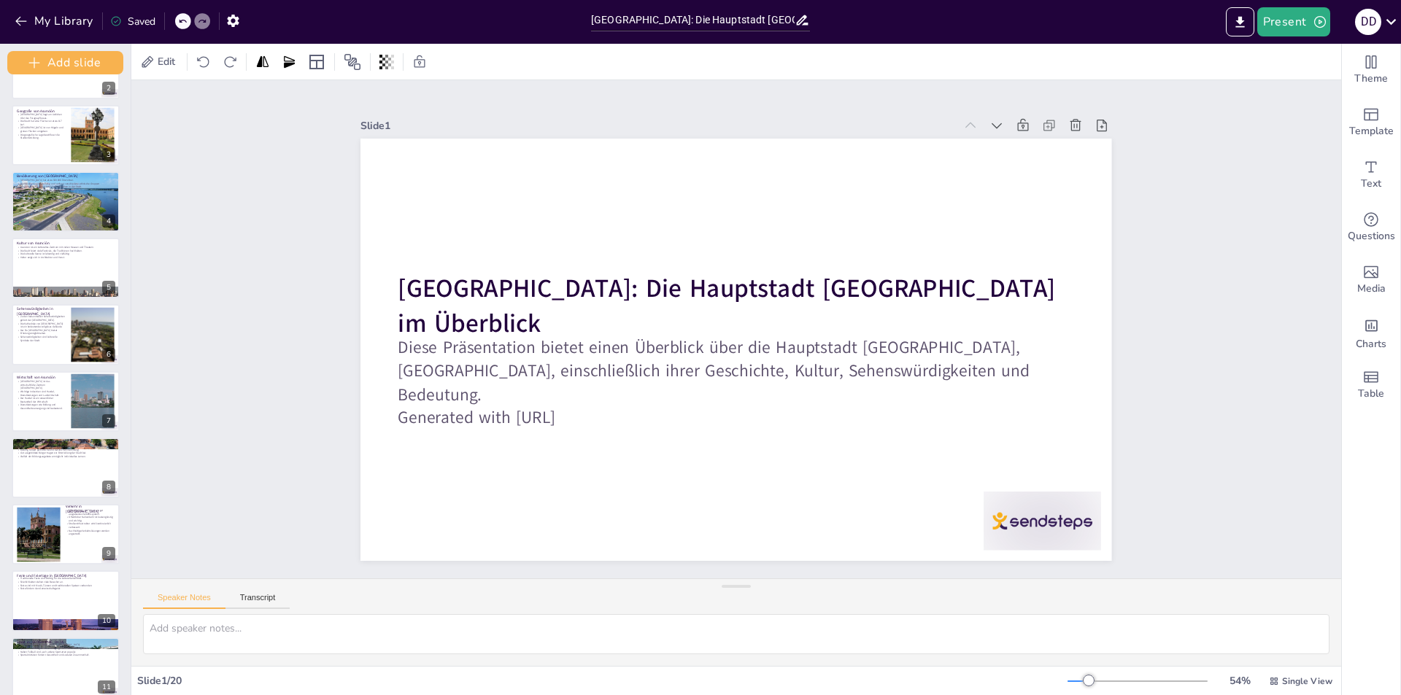
scroll to position [0, 0]
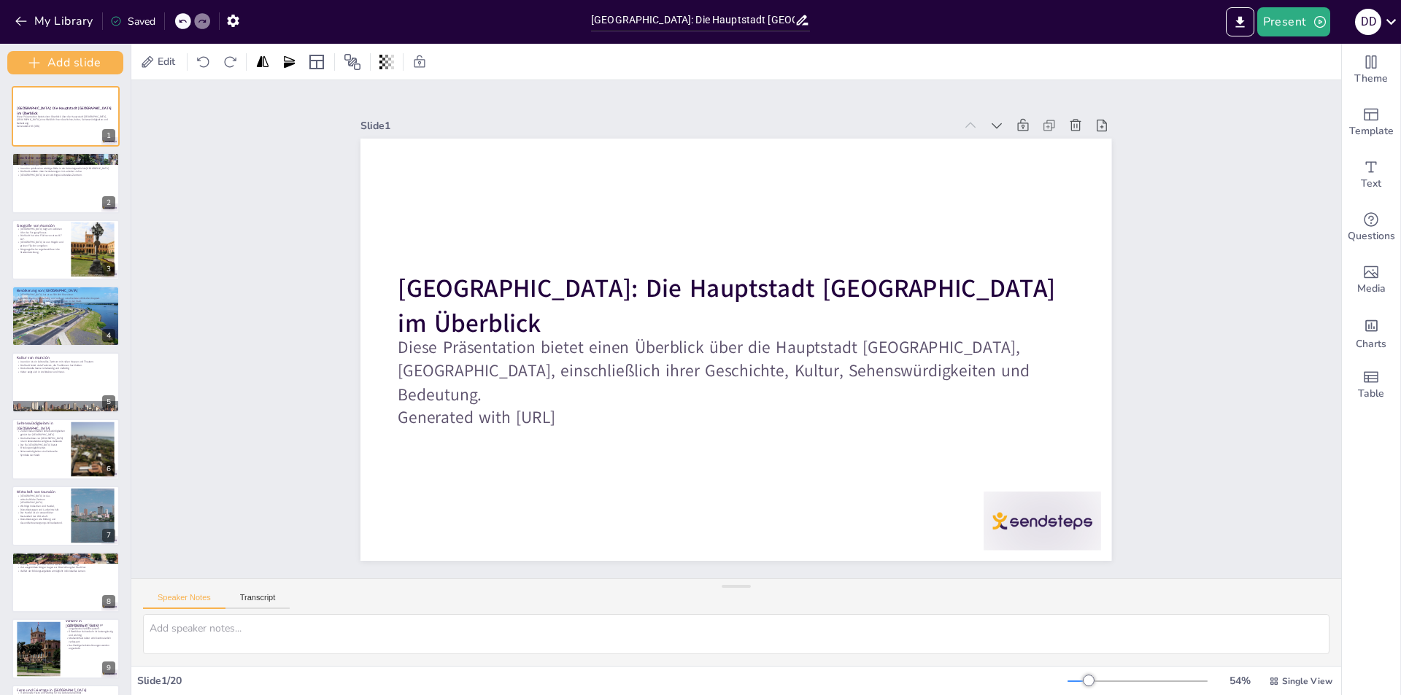
click at [320, 390] on div "Slide 1 Asunción: Die Hauptstadt Paraguays im Überblick Diese Präsentation biet…" at bounding box center [736, 329] width 833 height 463
drag, startPoint x: 252, startPoint y: 468, endPoint x: 224, endPoint y: 518, distance: 57.2
click at [224, 518] on div "Slide 1 Asunción: Die Hauptstadt Paraguays im Überblick Diese Präsentation biet…" at bounding box center [736, 329] width 1210 height 498
drag, startPoint x: 212, startPoint y: 466, endPoint x: 223, endPoint y: 385, distance: 81.1
drag, startPoint x: 223, startPoint y: 385, endPoint x: 179, endPoint y: 487, distance: 110.8
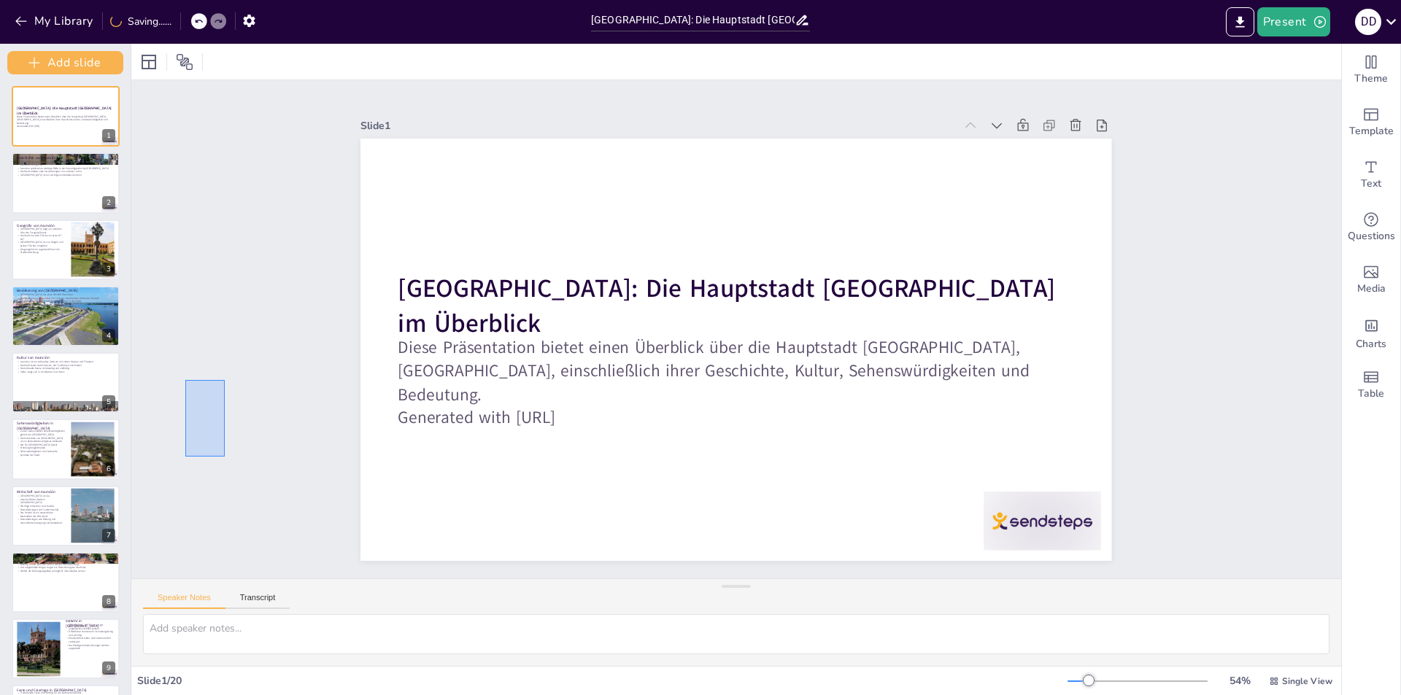
click at [179, 487] on div "Slide 1 Asunción: Die Hauptstadt Paraguays im Überblick Diese Präsentation biet…" at bounding box center [736, 329] width 1210 height 498
drag, startPoint x: 242, startPoint y: 349, endPoint x: 206, endPoint y: 453, distance: 110.3
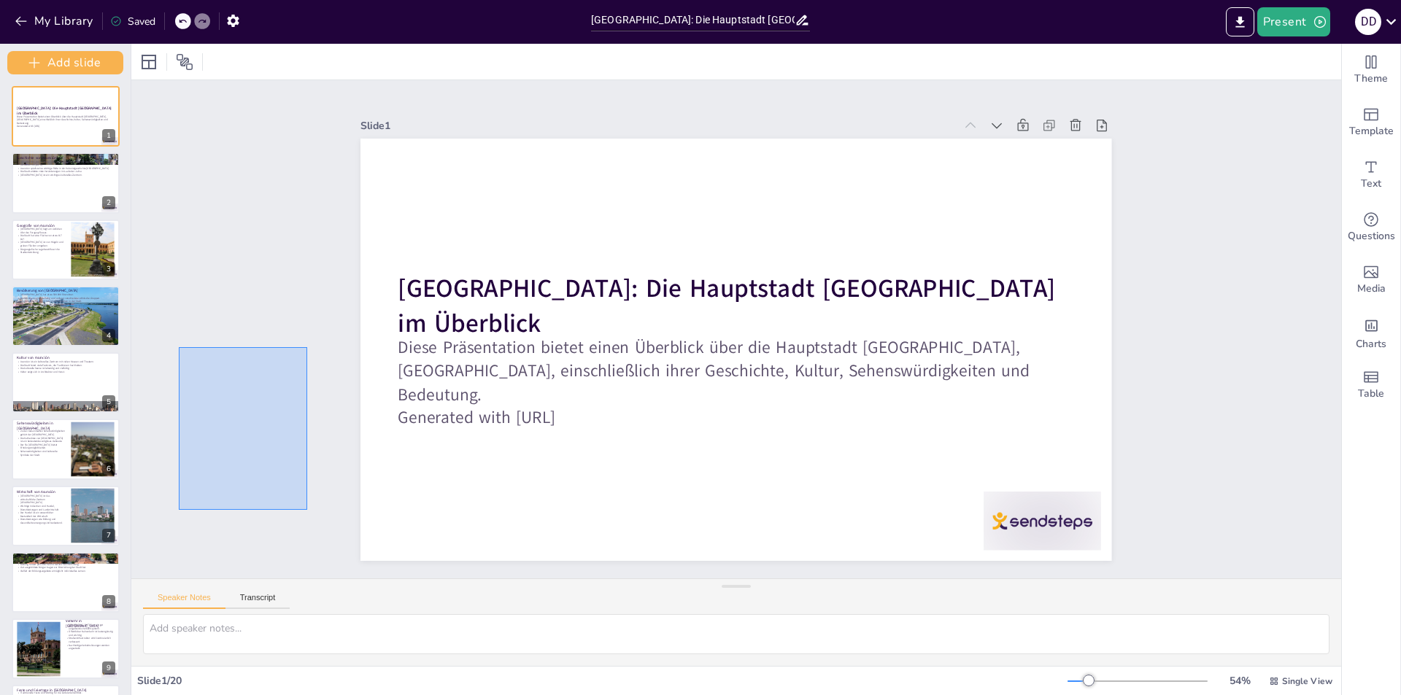
drag, startPoint x: 206, startPoint y: 453, endPoint x: 307, endPoint y: 510, distance: 115.7
click at [307, 510] on div "Slide 1 Asunción: Die Hauptstadt Paraguays im Überblick Diese Präsentation biet…" at bounding box center [736, 329] width 1210 height 498
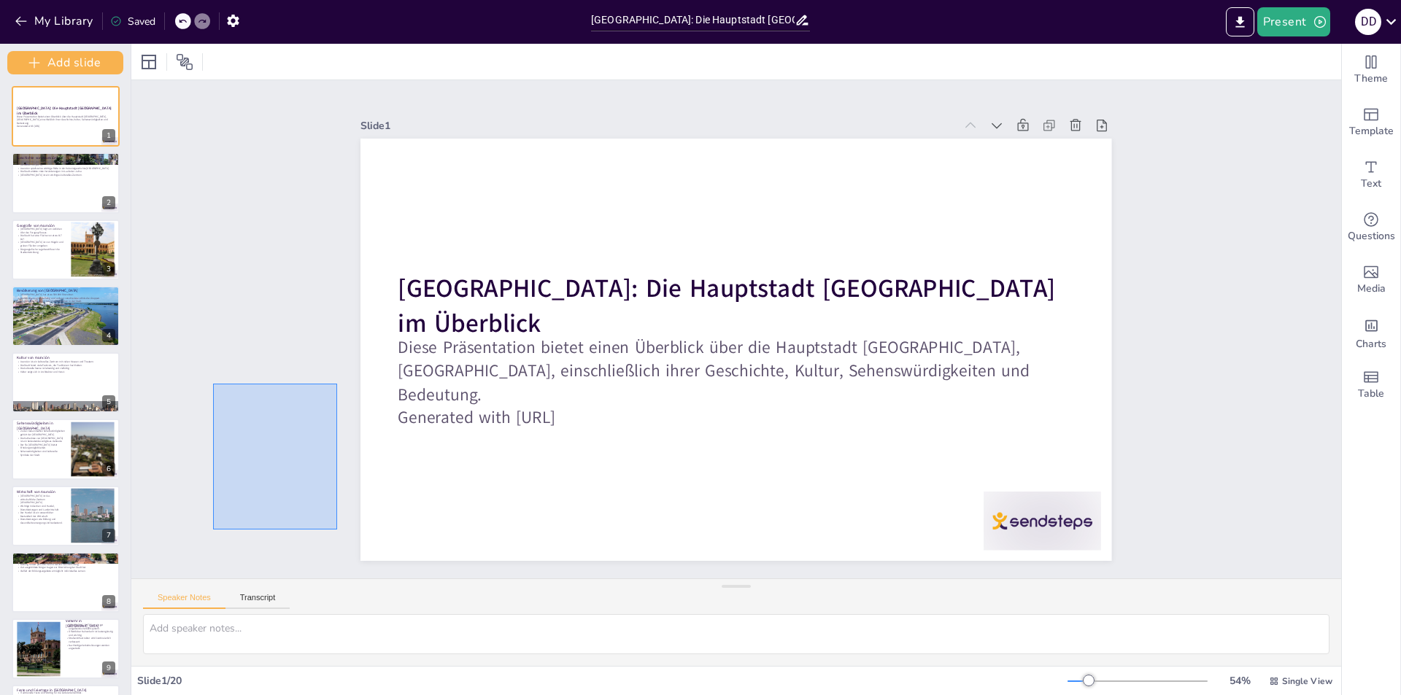
drag, startPoint x: 213, startPoint y: 400, endPoint x: 336, endPoint y: 530, distance: 179.1
click at [336, 530] on div "Slide 1 Asunción: Die Hauptstadt Paraguays im Überblick Diese Präsentation biet…" at bounding box center [736, 329] width 1210 height 498
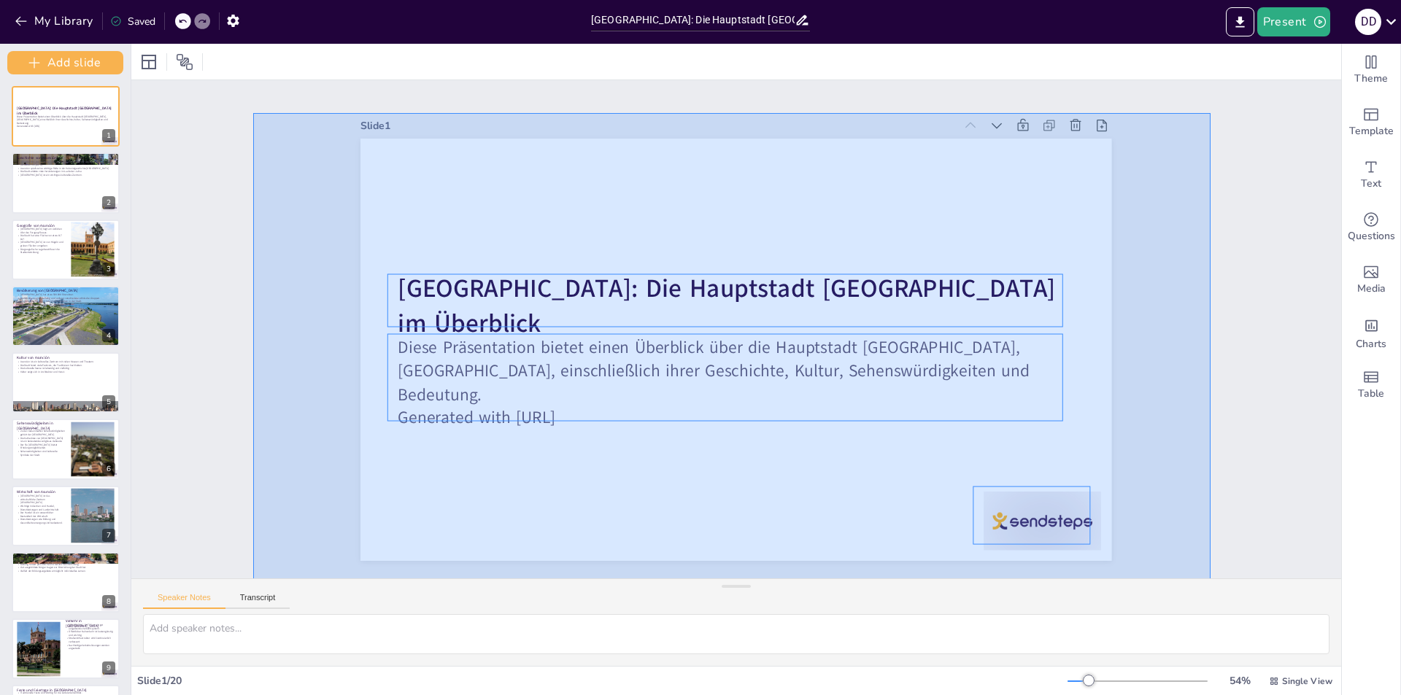
drag, startPoint x: 253, startPoint y: 113, endPoint x: 1208, endPoint y: 589, distance: 1066.4
click at [1209, 601] on div "Slide 1 Asunción: Die Hauptstadt Paraguays im Überblick Diese Präsentation biet…" at bounding box center [736, 373] width 1210 height 586
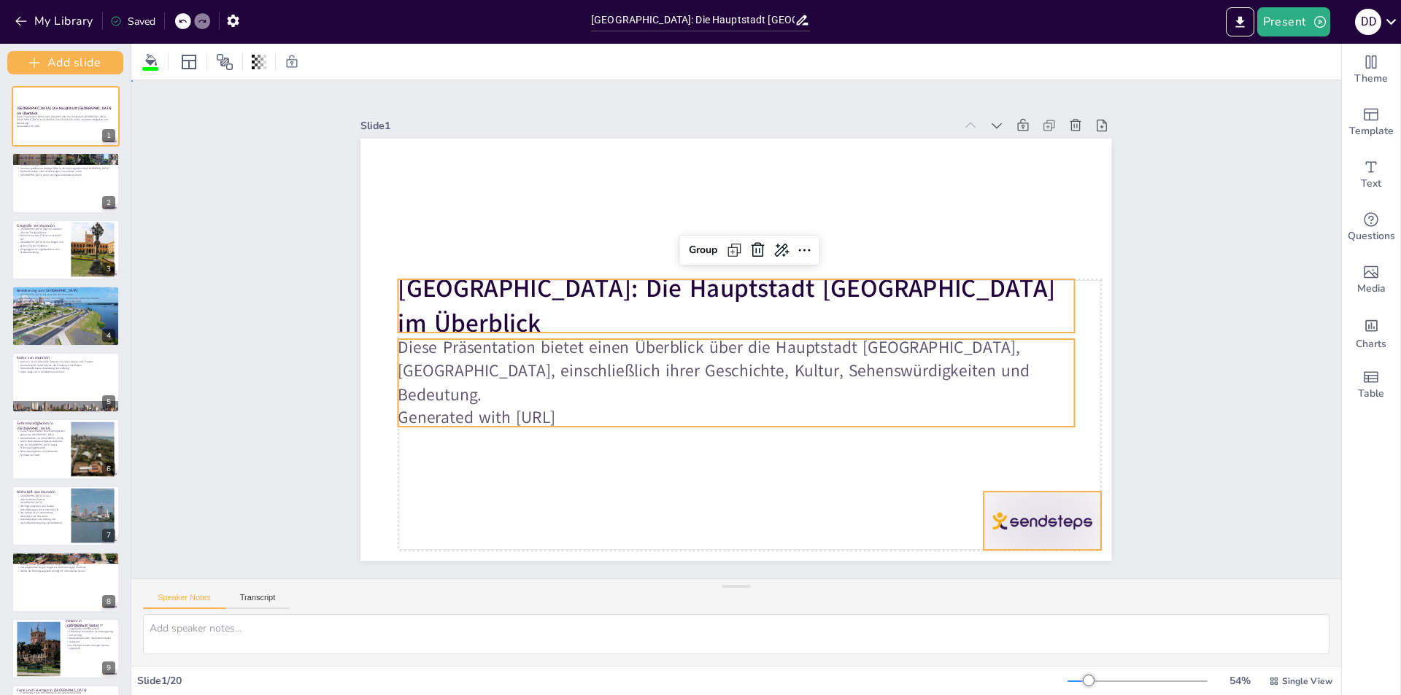
click at [1172, 537] on div "Slide 1 Asunción: Die Hauptstadt Paraguays im Überblick Diese Präsentation biet…" at bounding box center [736, 329] width 1210 height 498
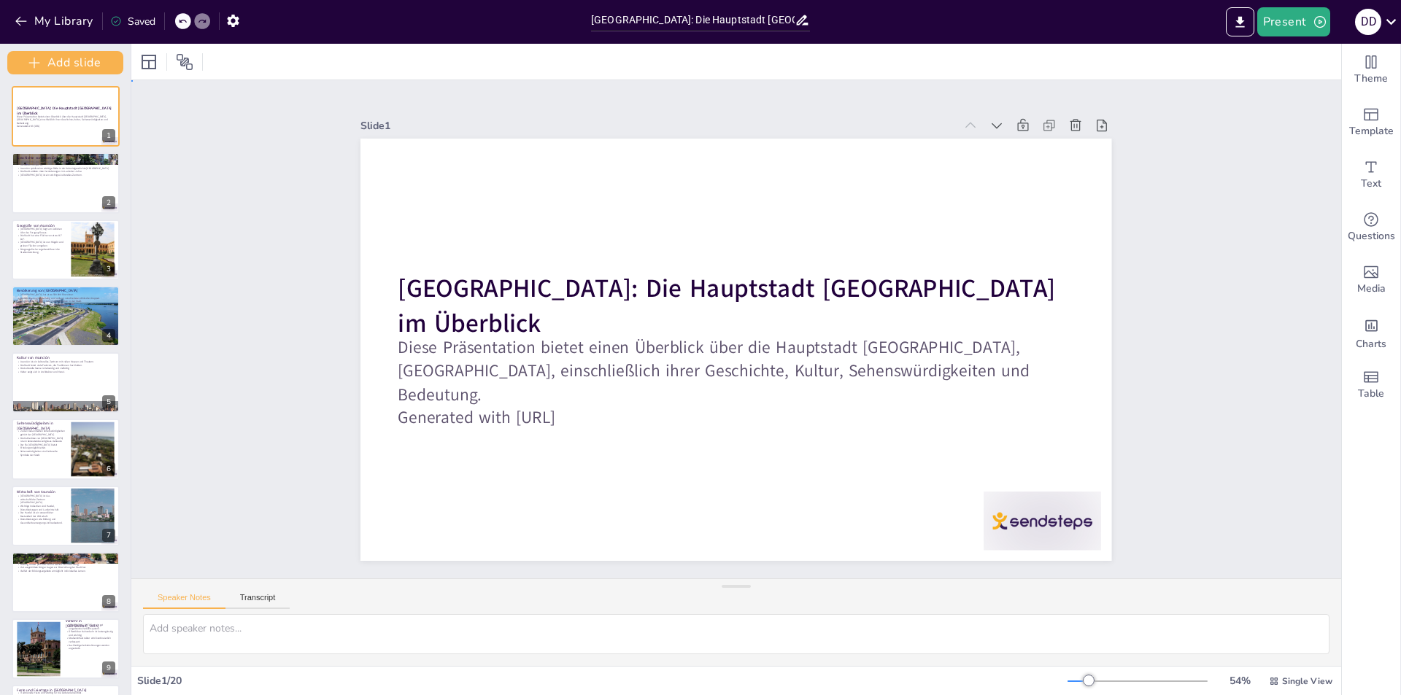
click at [225, 314] on div "Slide 1 Asunción: Die Hauptstadt Paraguays im Überblick Diese Präsentation biet…" at bounding box center [736, 329] width 1210 height 498
click at [250, 608] on button "Transcript" at bounding box center [257, 601] width 65 height 16
click at [201, 601] on button "Speaker Notes" at bounding box center [184, 601] width 82 height 16
checkbox input "true"
